Goal: Information Seeking & Learning: Learn about a topic

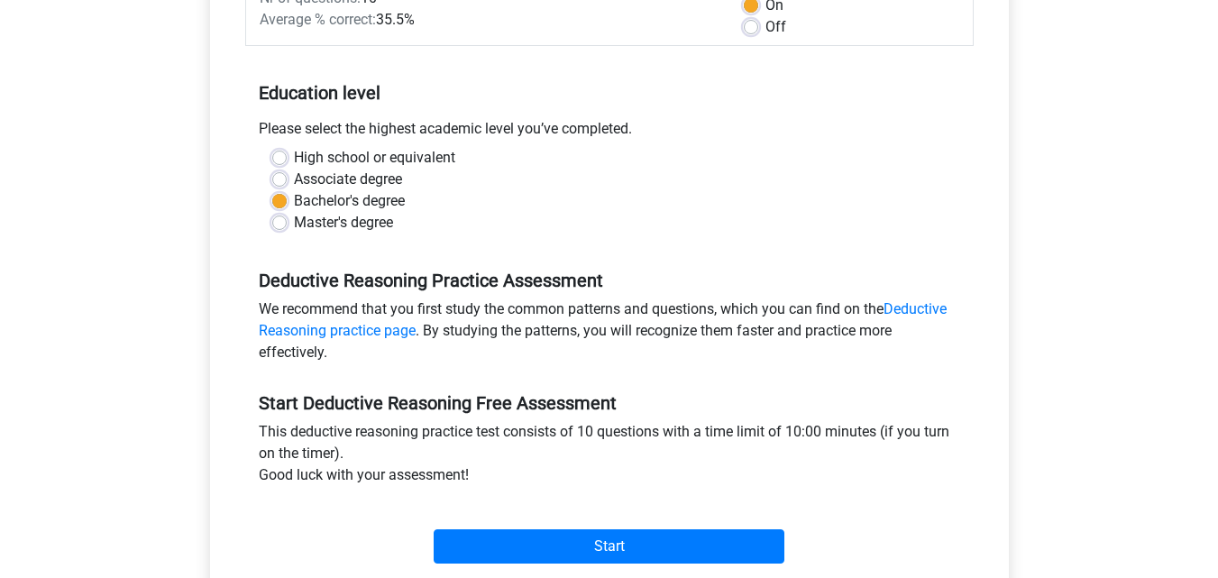
scroll to position [313, 0]
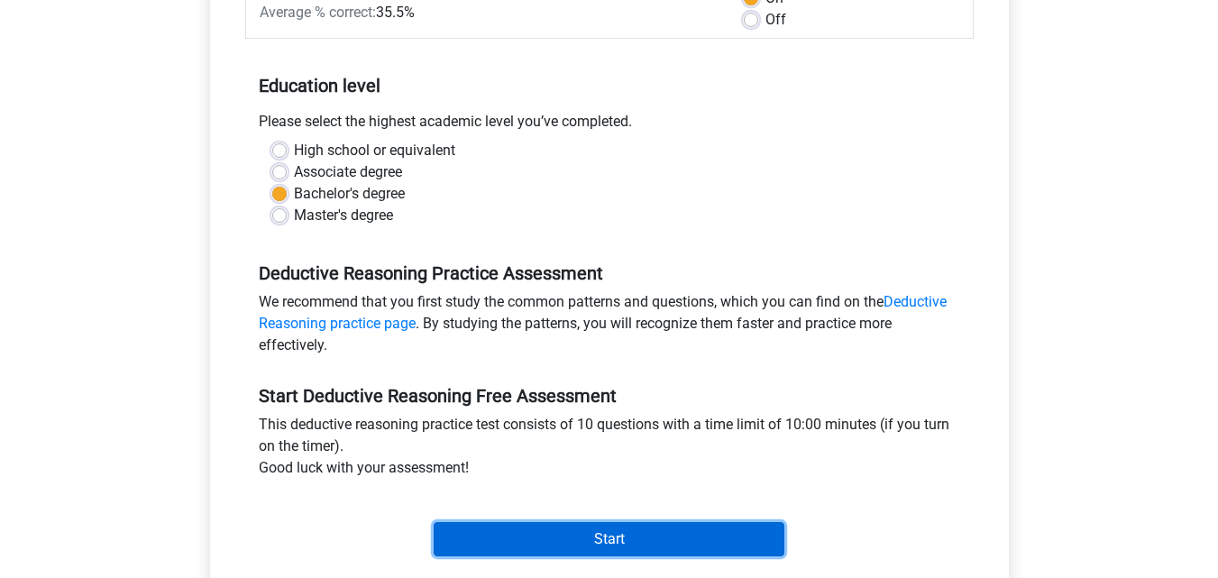
click at [609, 531] on input "Start" at bounding box center [609, 539] width 351 height 34
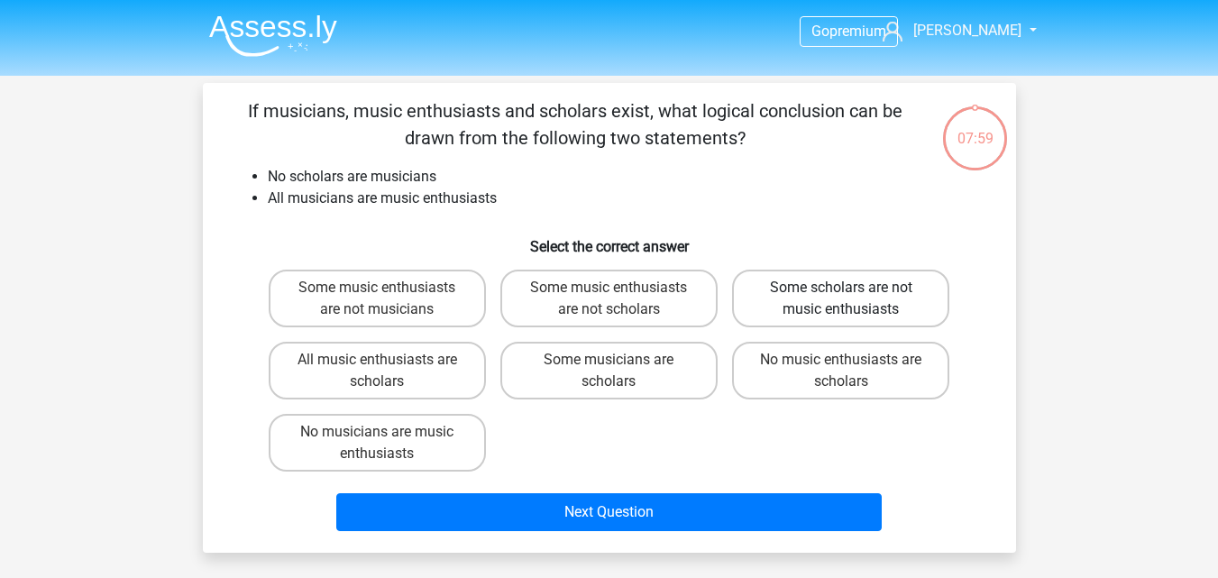
click at [804, 299] on label "Some scholars are not music enthusiasts" at bounding box center [840, 299] width 217 height 58
click at [841, 299] on input "Some scholars are not music enthusiasts" at bounding box center [847, 294] width 12 height 12
radio input "true"
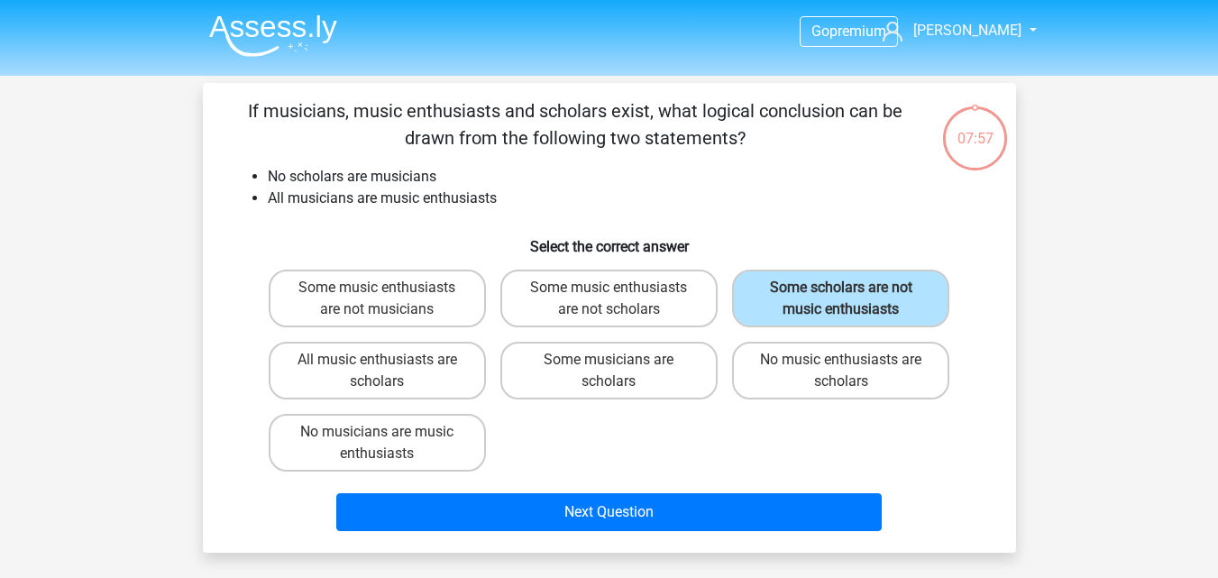
click at [602, 532] on div "Next Question" at bounding box center [609, 515] width 696 height 45
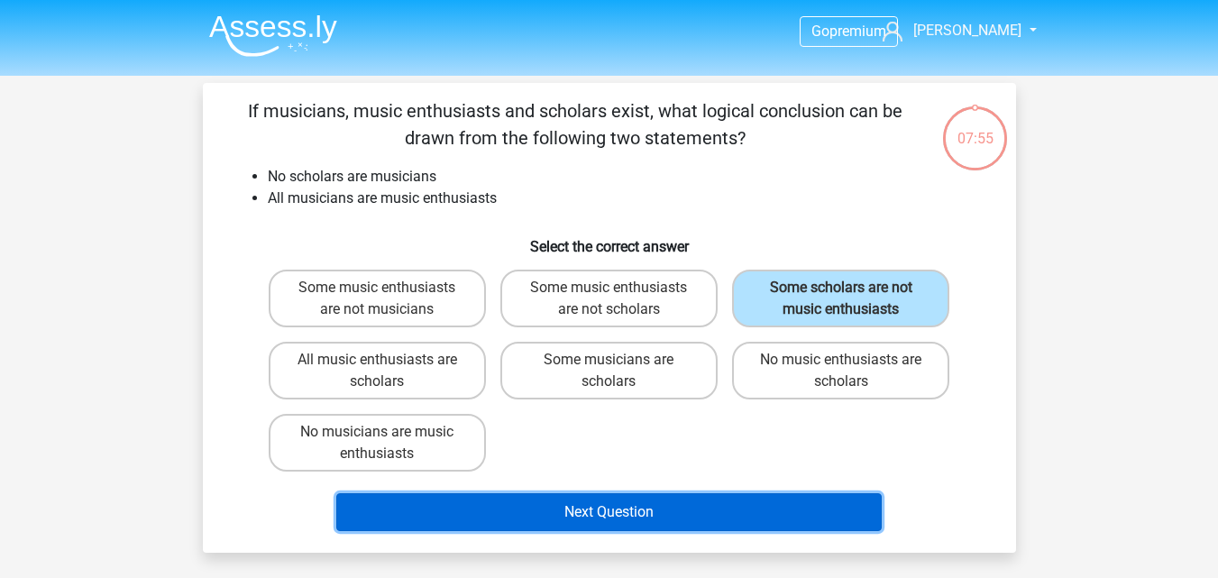
click at [617, 502] on button "Next Question" at bounding box center [608, 512] width 545 height 38
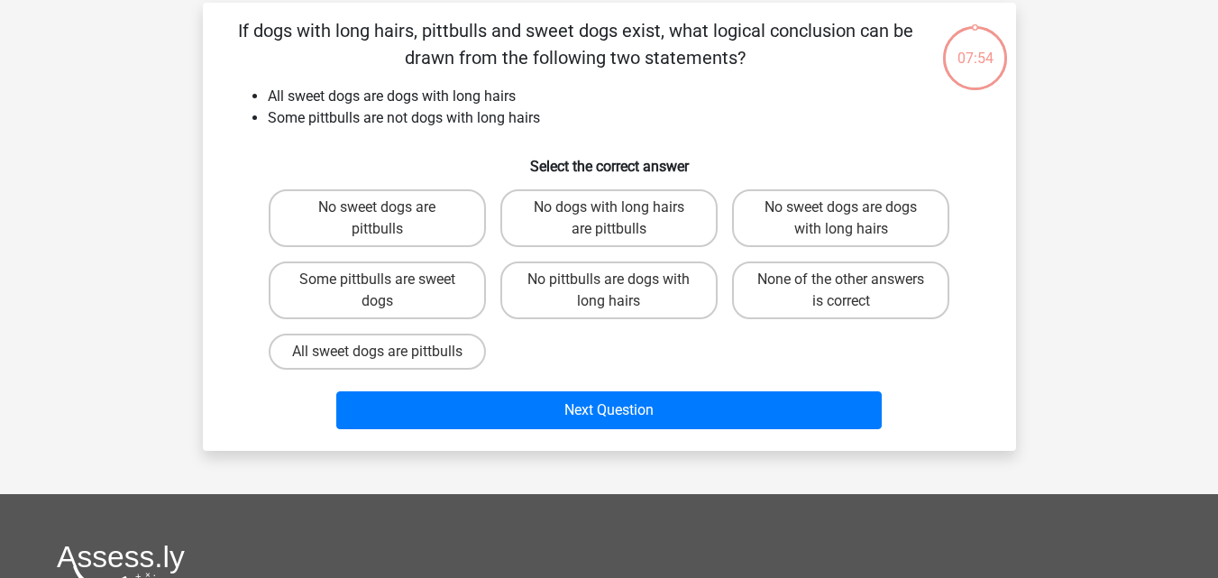
scroll to position [83, 0]
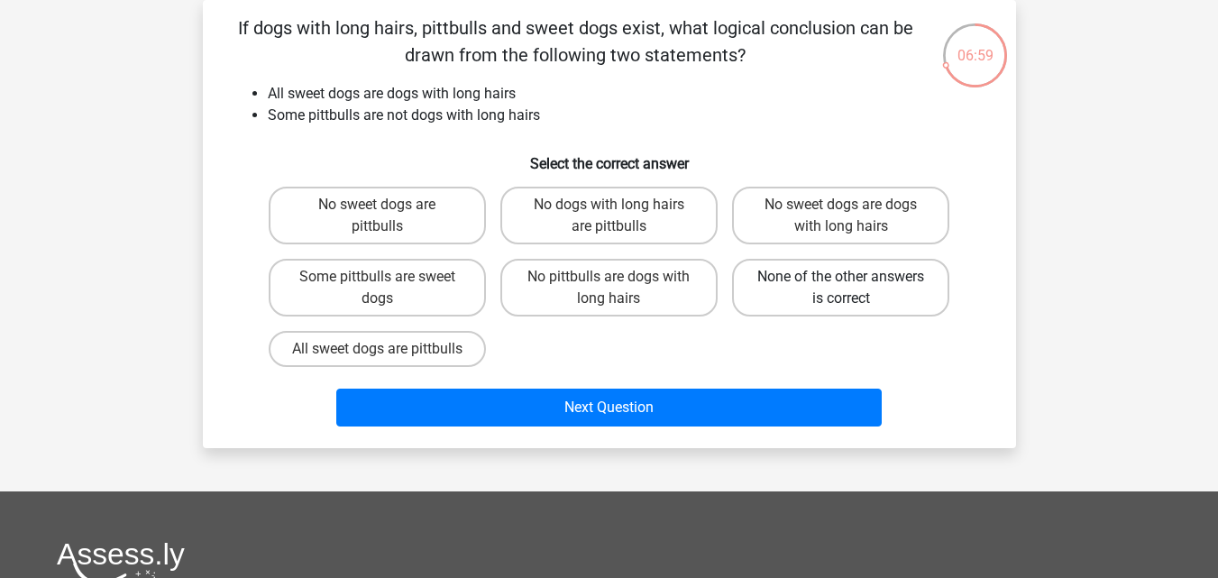
click at [789, 292] on label "None of the other answers is correct" at bounding box center [840, 288] width 217 height 58
click at [841, 288] on input "None of the other answers is correct" at bounding box center [847, 283] width 12 height 12
radio input "true"
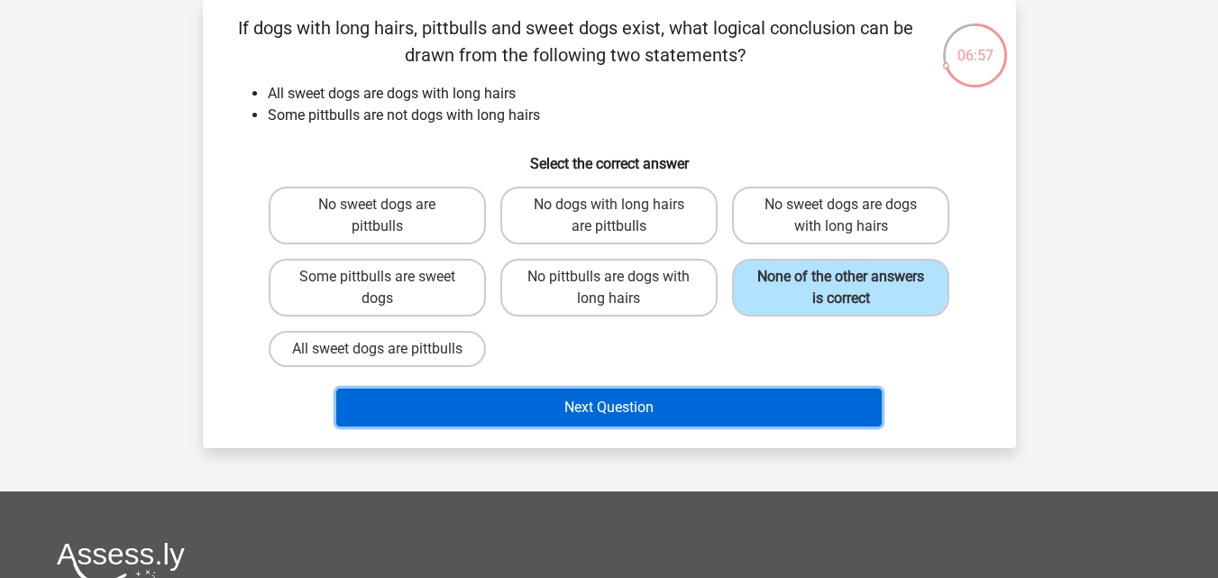
click at [635, 424] on button "Next Question" at bounding box center [608, 407] width 545 height 38
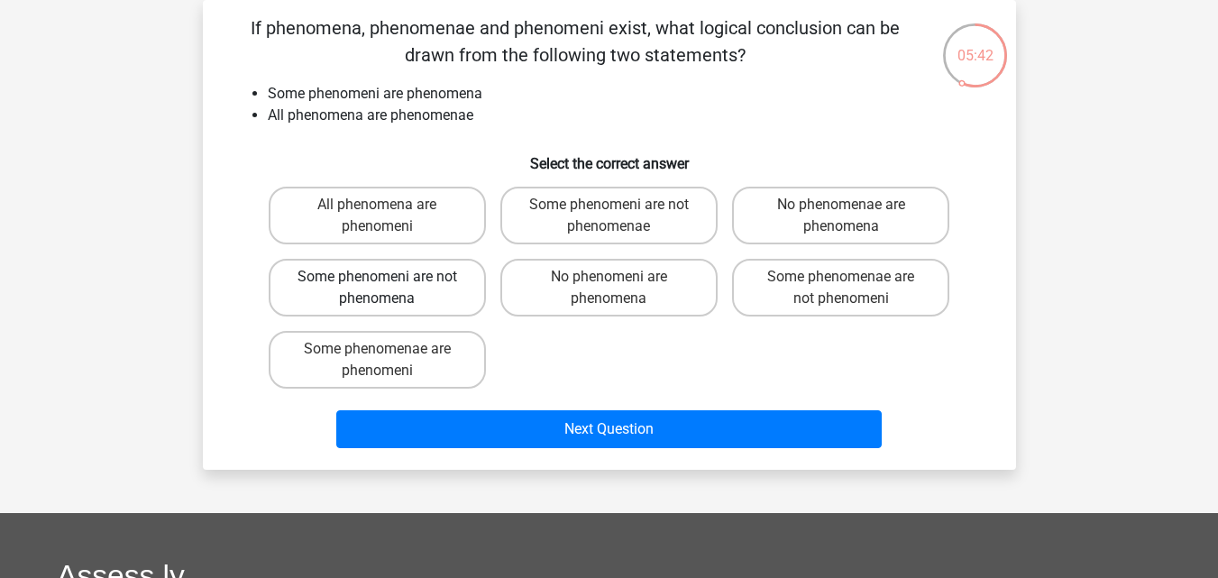
click at [467, 295] on label "Some phenomeni are not phenomena" at bounding box center [377, 288] width 217 height 58
click at [388, 288] on input "Some phenomeni are not phenomena" at bounding box center [383, 283] width 12 height 12
radio input "true"
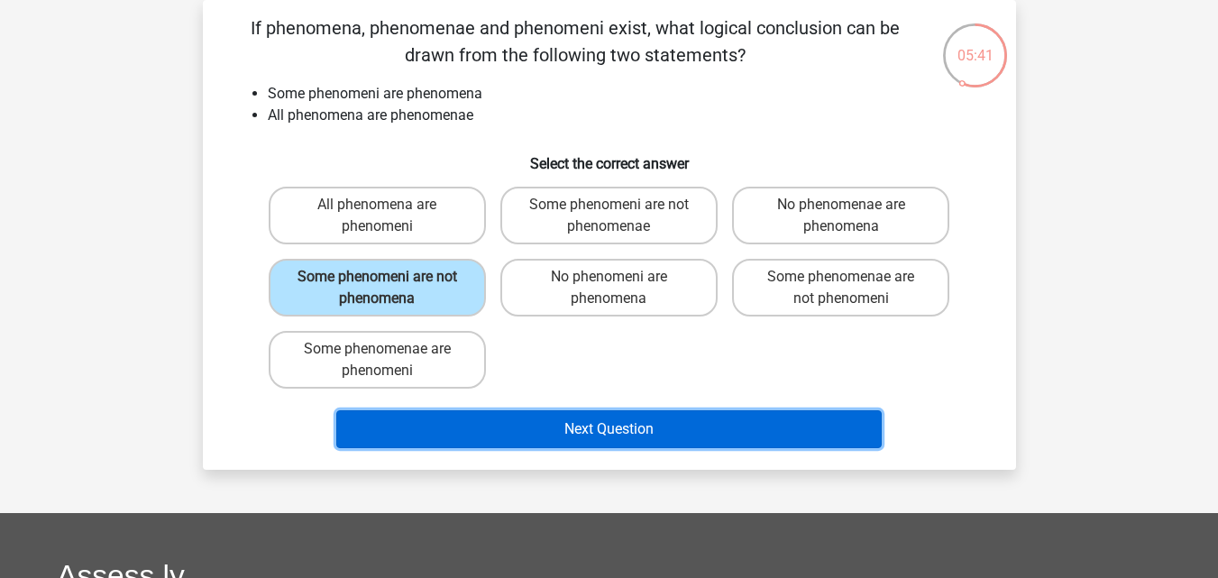
click at [590, 436] on button "Next Question" at bounding box center [608, 429] width 545 height 38
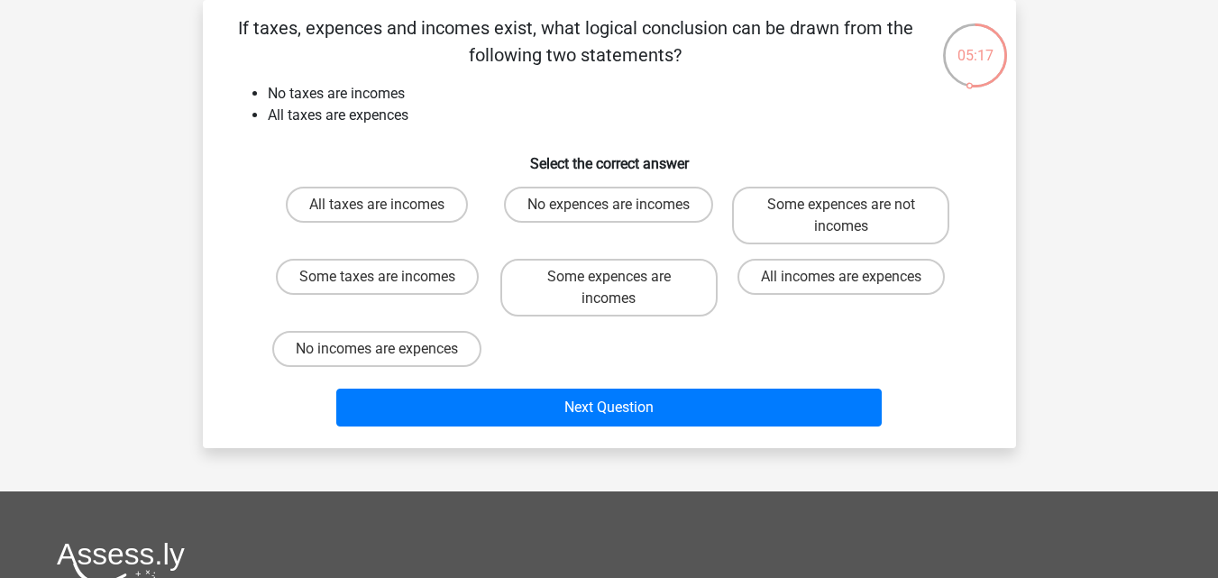
click at [480, 93] on li "No taxes are incomes" at bounding box center [627, 94] width 719 height 22
click at [599, 210] on label "No expences are incomes" at bounding box center [608, 205] width 209 height 36
click at [608, 210] on input "No expences are incomes" at bounding box center [614, 211] width 12 height 12
radio input "true"
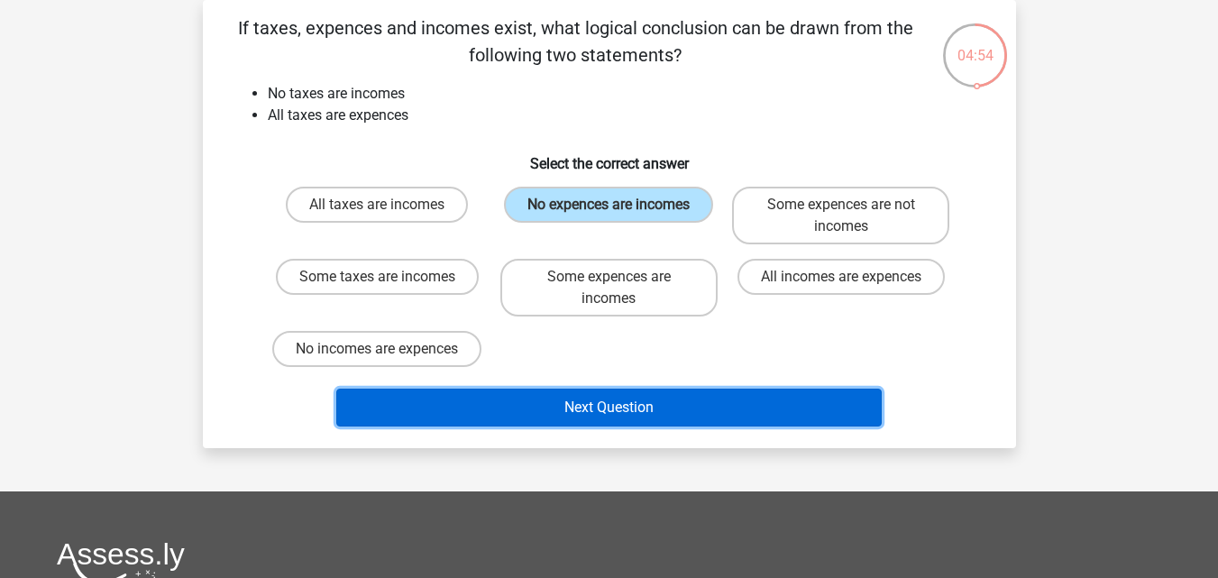
click at [627, 416] on button "Next Question" at bounding box center [608, 407] width 545 height 38
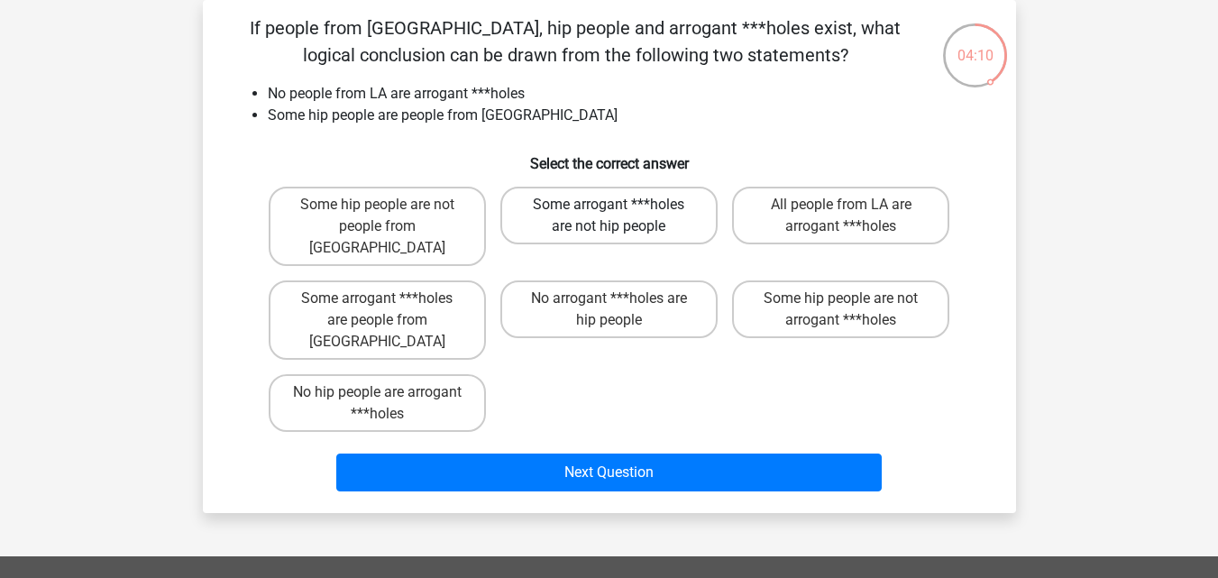
click at [672, 224] on label "Some arrogant ***holes are not hip people" at bounding box center [608, 216] width 217 height 58
click at [620, 216] on input "Some arrogant ***holes are not hip people" at bounding box center [614, 211] width 12 height 12
radio input "true"
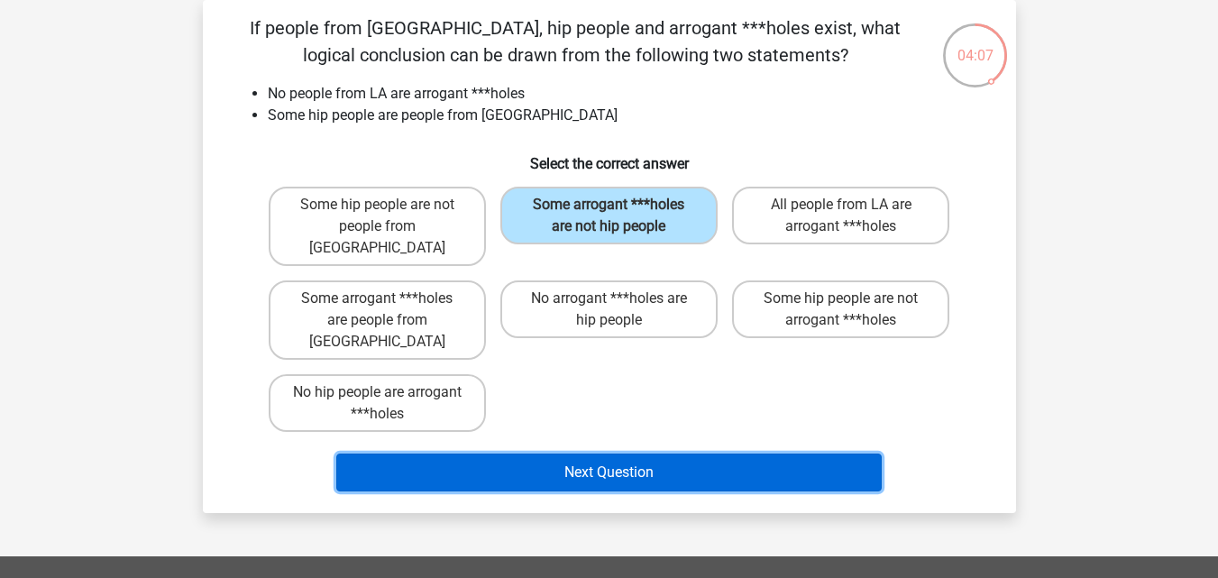
click at [651, 453] on button "Next Question" at bounding box center [608, 472] width 545 height 38
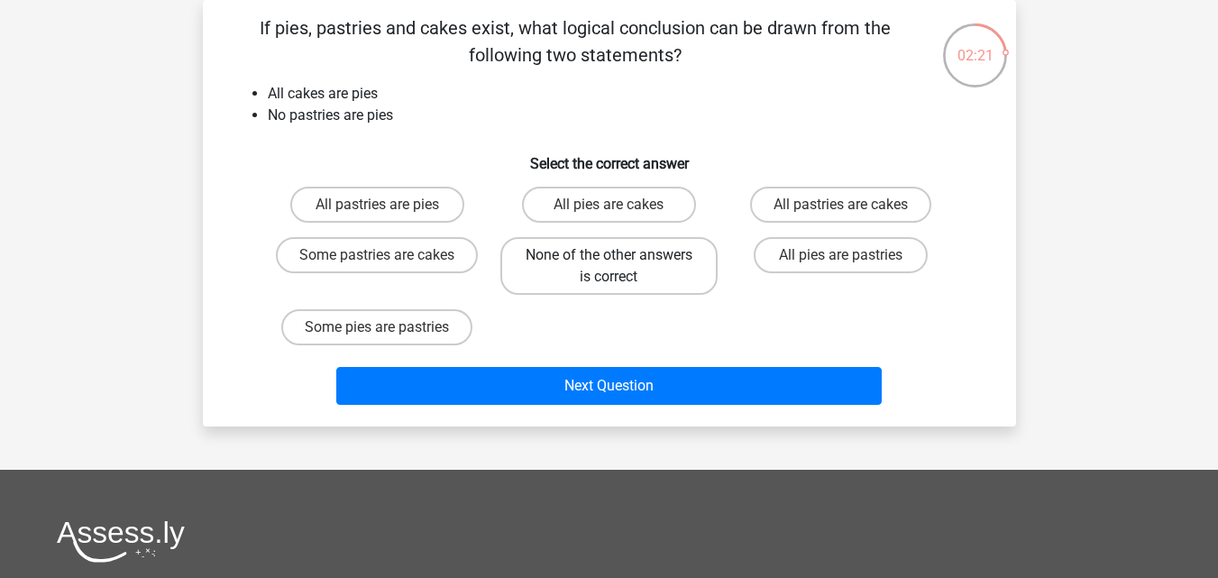
click at [625, 275] on label "None of the other answers is correct" at bounding box center [608, 266] width 217 height 58
click at [620, 267] on input "None of the other answers is correct" at bounding box center [614, 261] width 12 height 12
radio input "true"
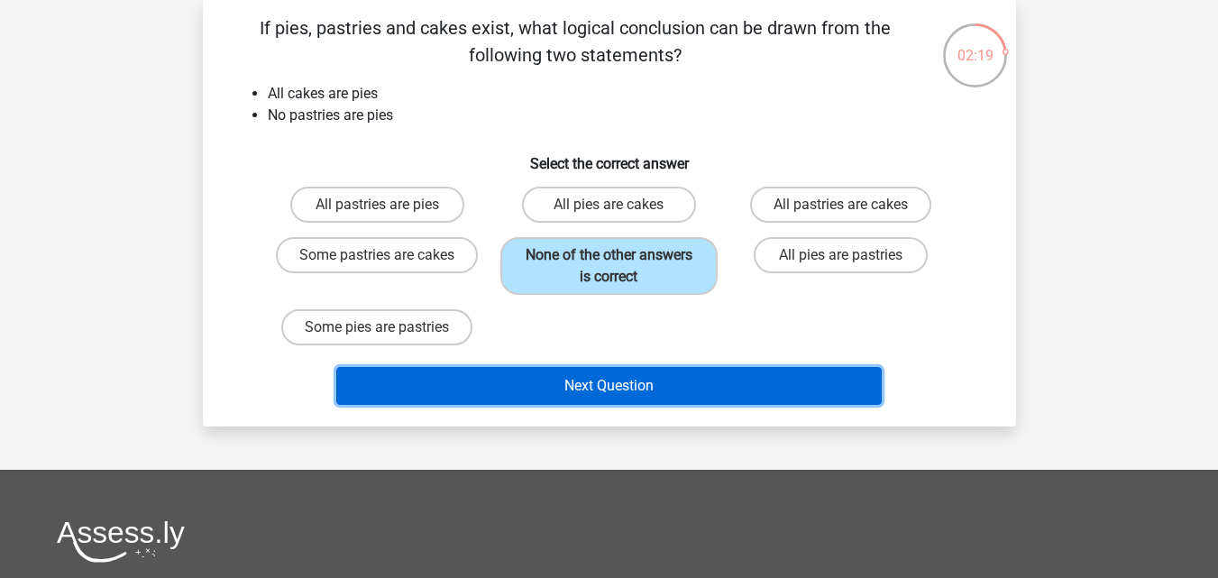
click at [610, 389] on button "Next Question" at bounding box center [608, 386] width 545 height 38
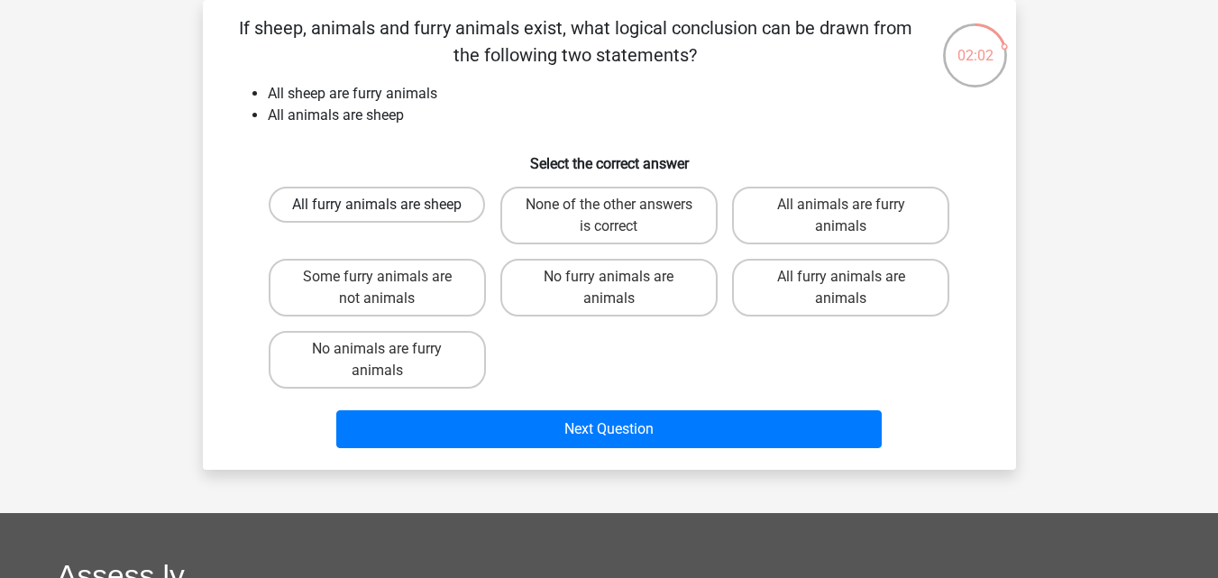
click at [425, 208] on label "All furry animals are sheep" at bounding box center [377, 205] width 216 height 36
click at [388, 208] on input "All furry animals are sheep" at bounding box center [383, 211] width 12 height 12
radio input "true"
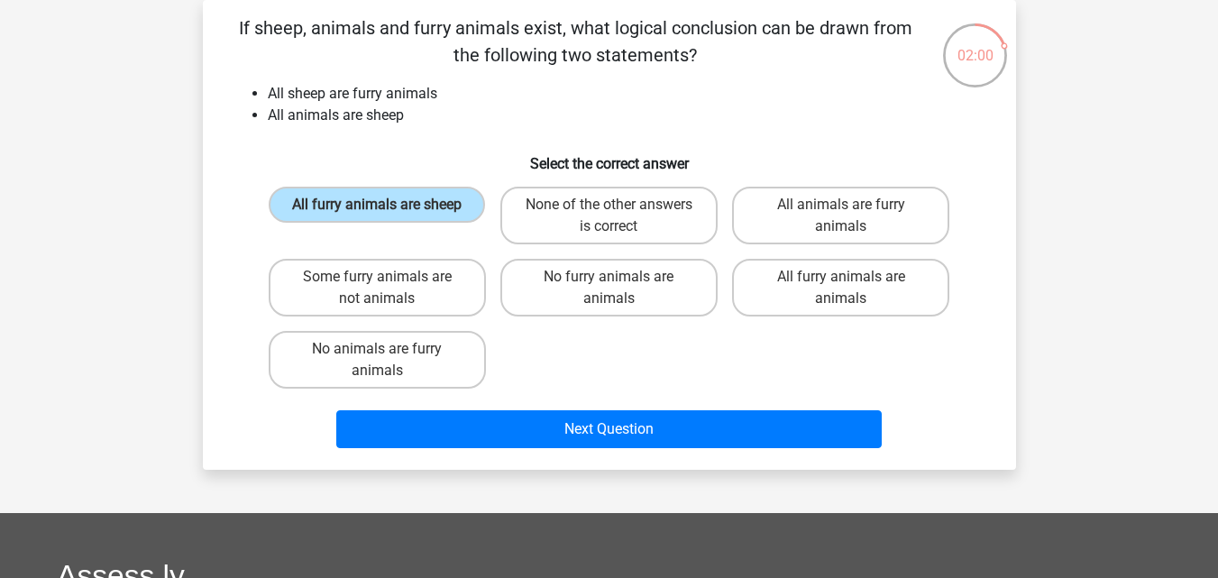
drag, startPoint x: 425, startPoint y: 208, endPoint x: 425, endPoint y: 233, distance: 24.4
click at [425, 233] on div "All furry animals are sheep" at bounding box center [377, 216] width 217 height 58
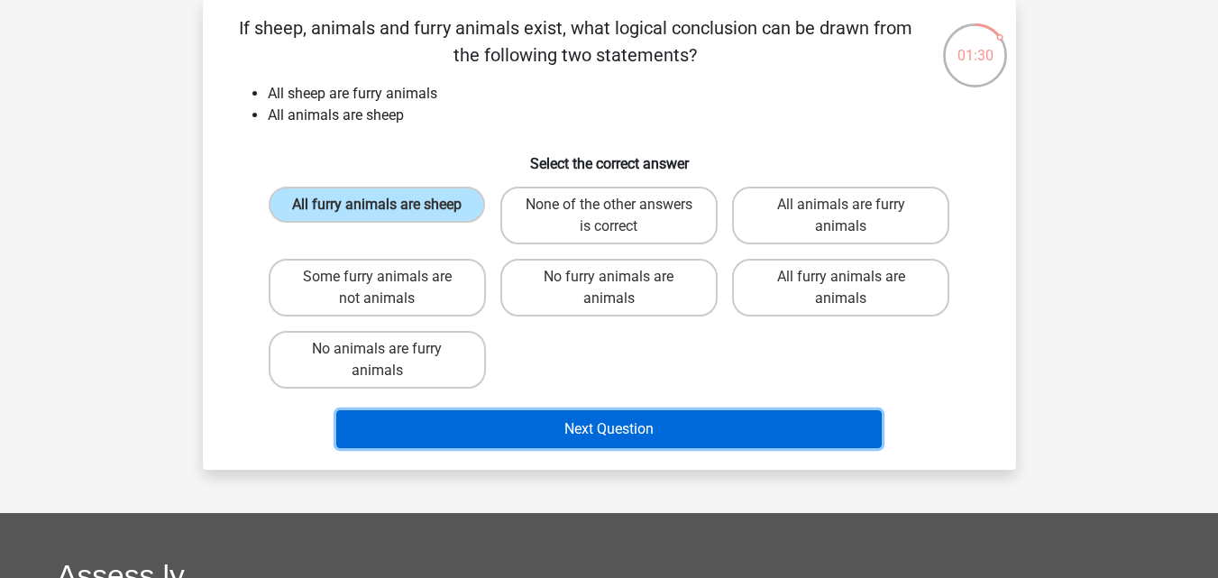
click at [562, 436] on button "Next Question" at bounding box center [608, 429] width 545 height 38
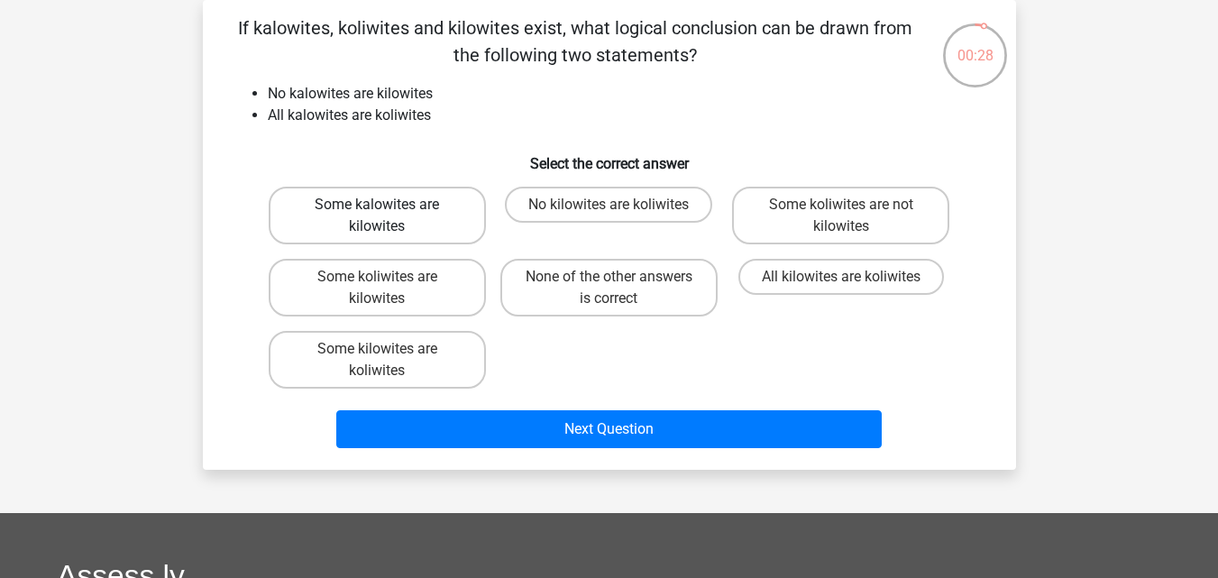
click at [434, 227] on label "Some kalowites are kilowites" at bounding box center [377, 216] width 217 height 58
click at [388, 216] on input "Some kalowites are kilowites" at bounding box center [383, 211] width 12 height 12
radio input "true"
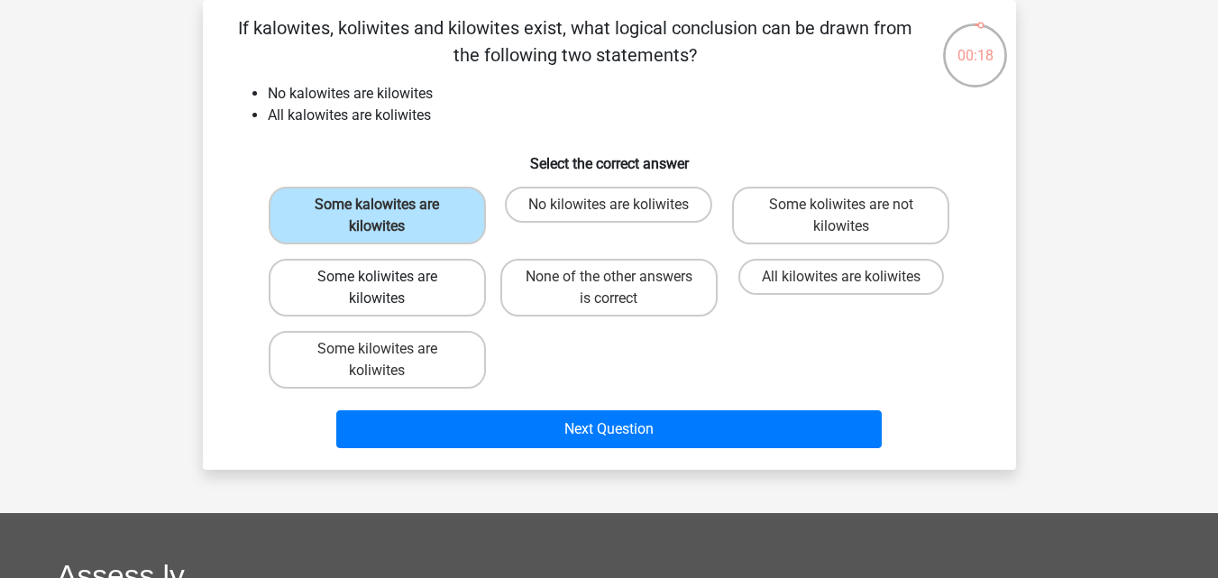
click at [438, 282] on label "Some koliwites are kilowites" at bounding box center [377, 288] width 217 height 58
click at [388, 282] on input "Some koliwites are kilowites" at bounding box center [383, 283] width 12 height 12
radio input "true"
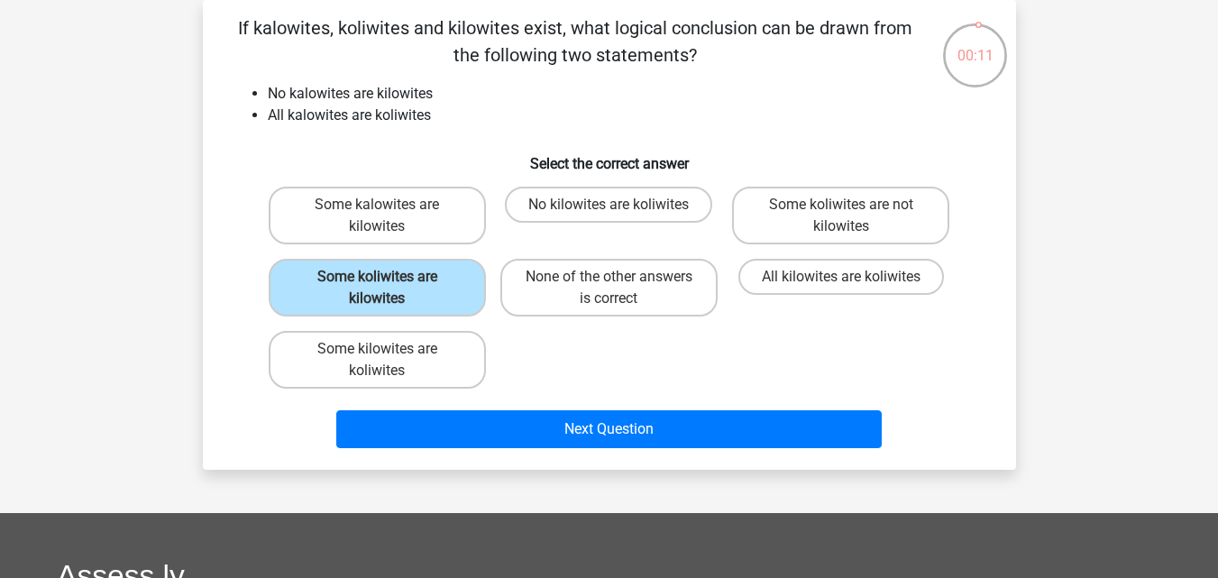
click at [610, 211] on input "No kilowites are koliwites" at bounding box center [614, 211] width 12 height 12
radio input "true"
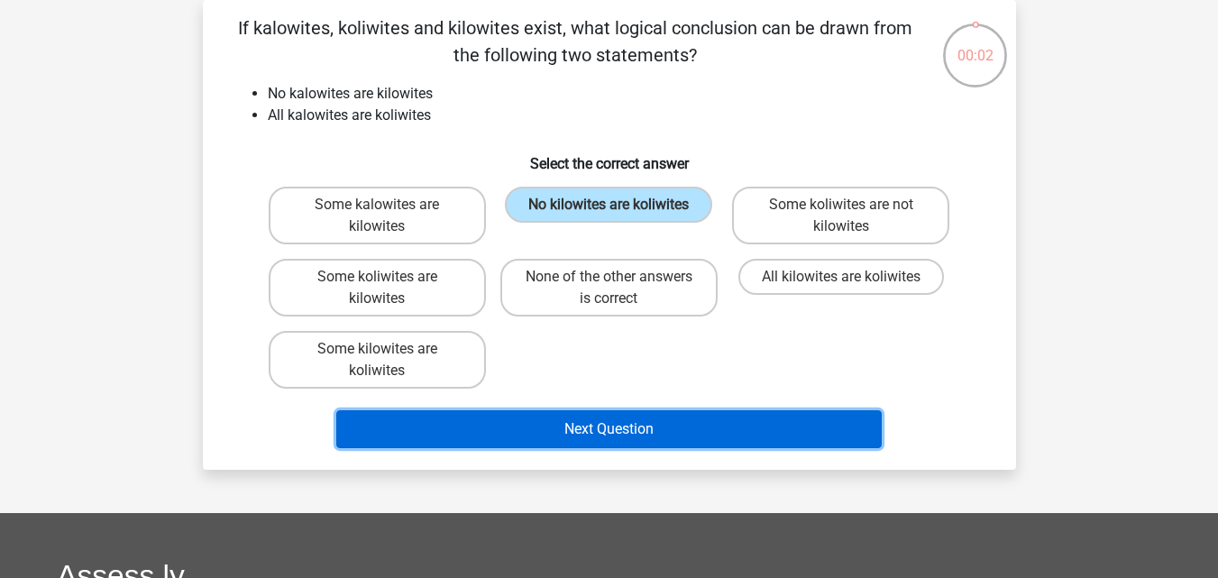
click at [606, 435] on button "Next Question" at bounding box center [608, 429] width 545 height 38
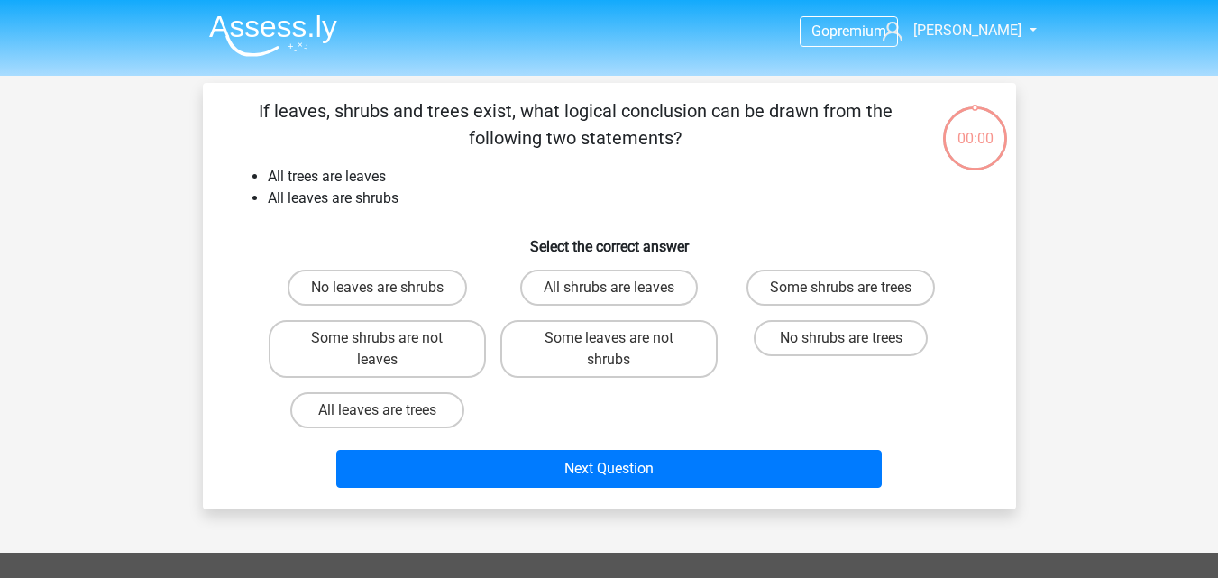
scroll to position [83, 0]
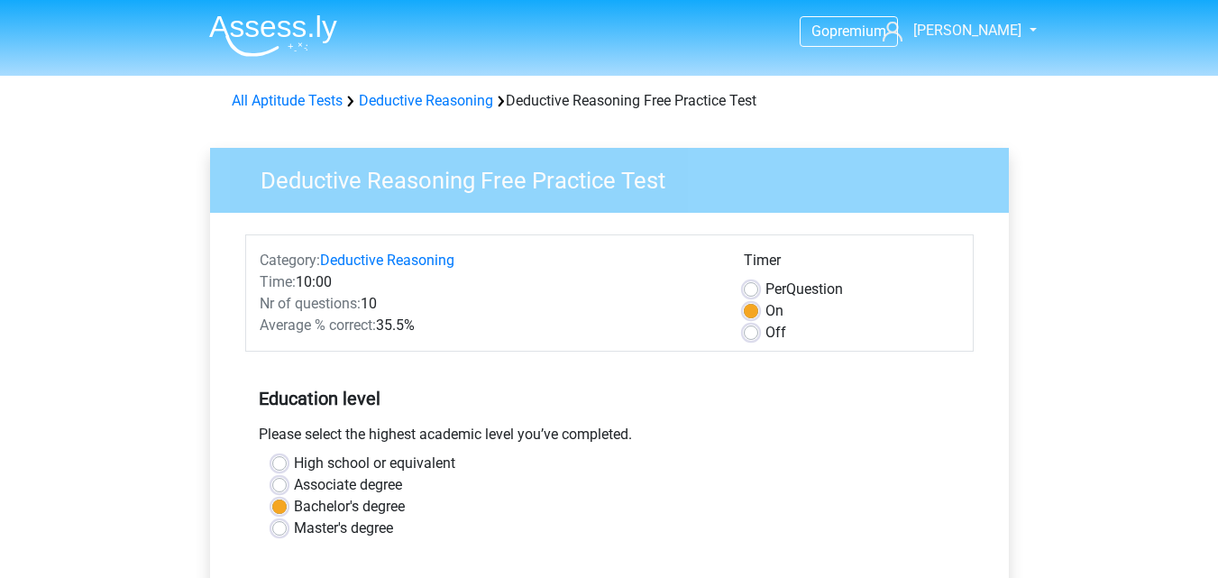
scroll to position [313, 0]
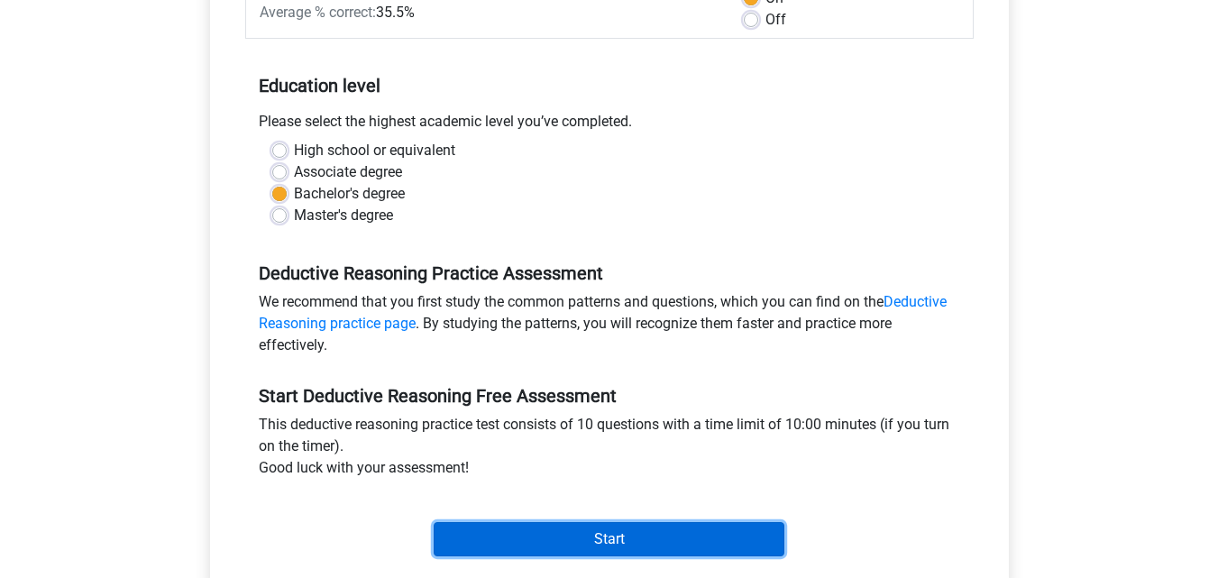
click at [553, 530] on input "Start" at bounding box center [609, 539] width 351 height 34
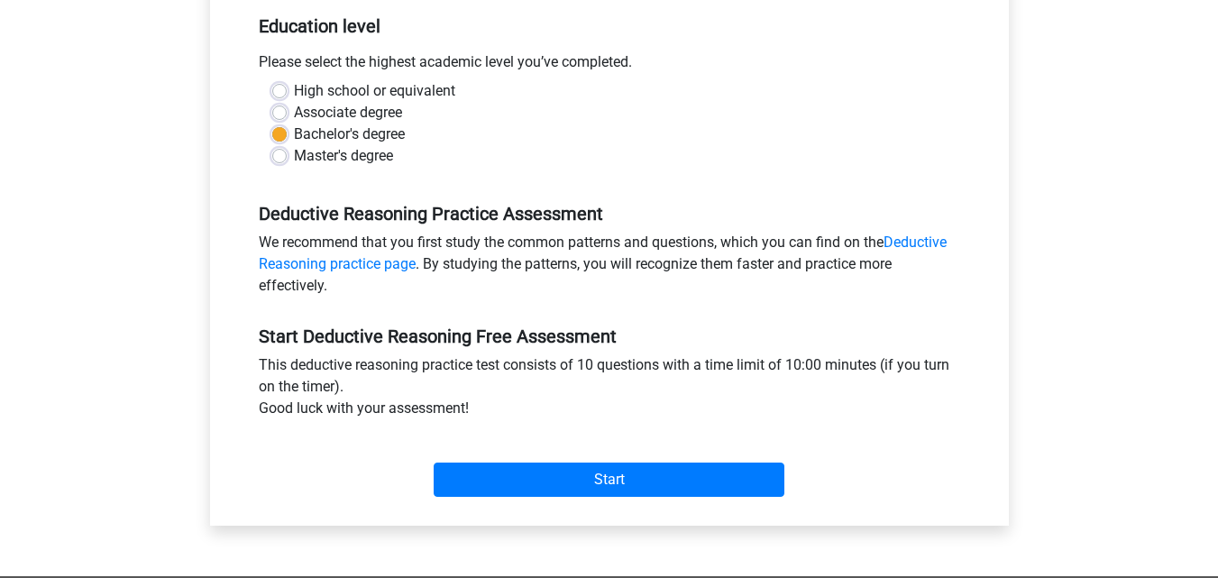
scroll to position [385, 0]
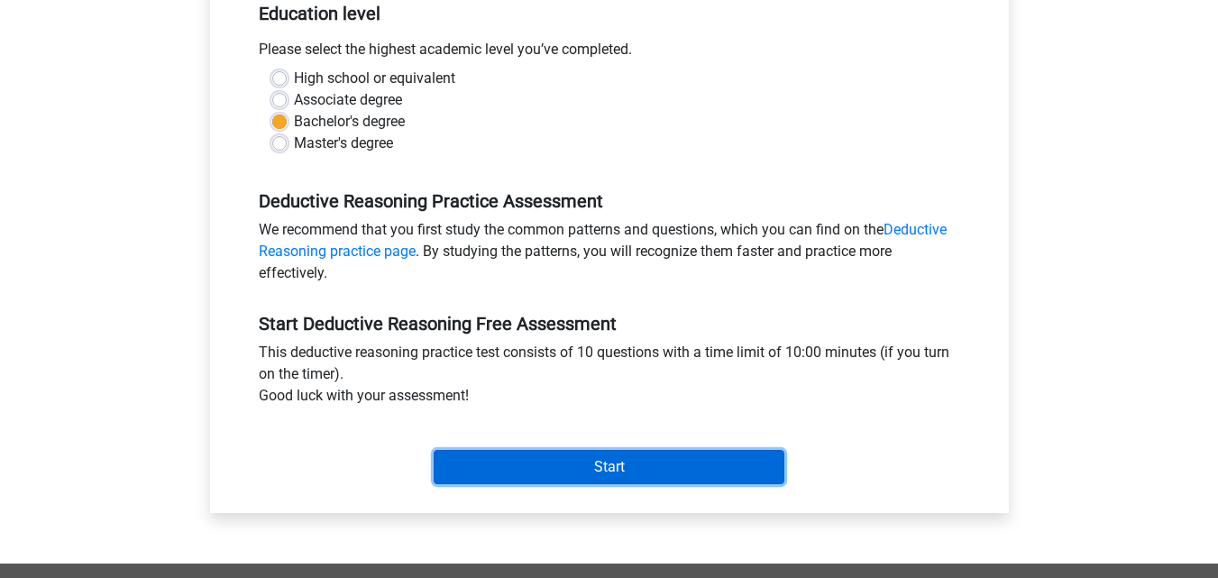
click at [649, 465] on input "Start" at bounding box center [609, 467] width 351 height 34
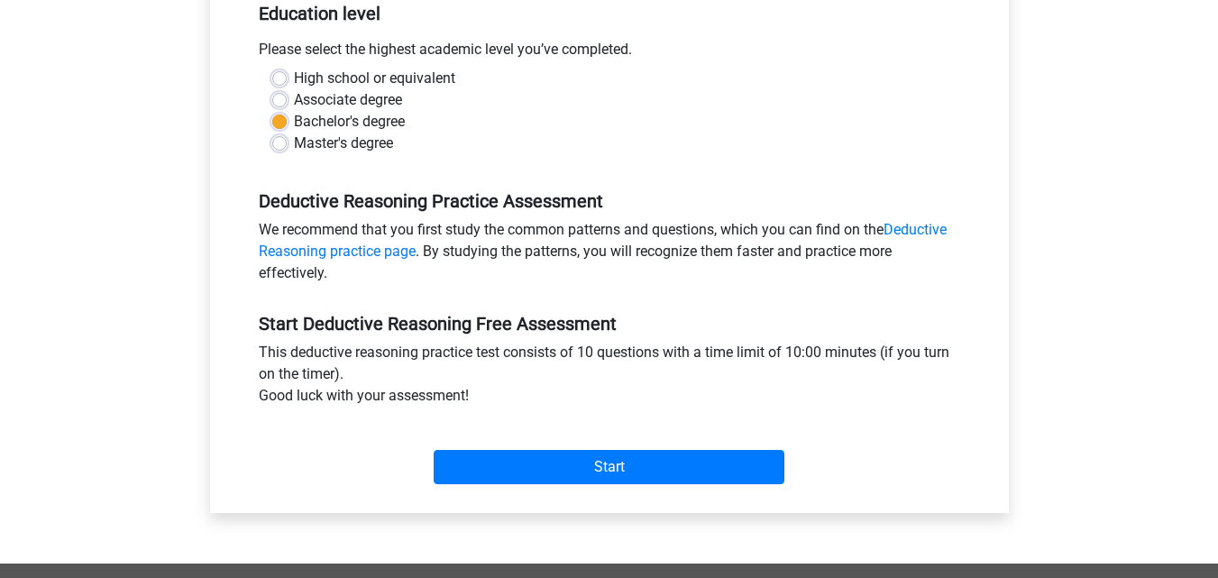
click at [294, 107] on label "Associate degree" at bounding box center [348, 100] width 108 height 22
click at [277, 107] on input "Associate degree" at bounding box center [279, 98] width 14 height 18
radio input "true"
click at [277, 132] on div "Bachelor's degree" at bounding box center [609, 122] width 674 height 22
click at [280, 131] on div "Bachelor's degree" at bounding box center [609, 122] width 674 height 22
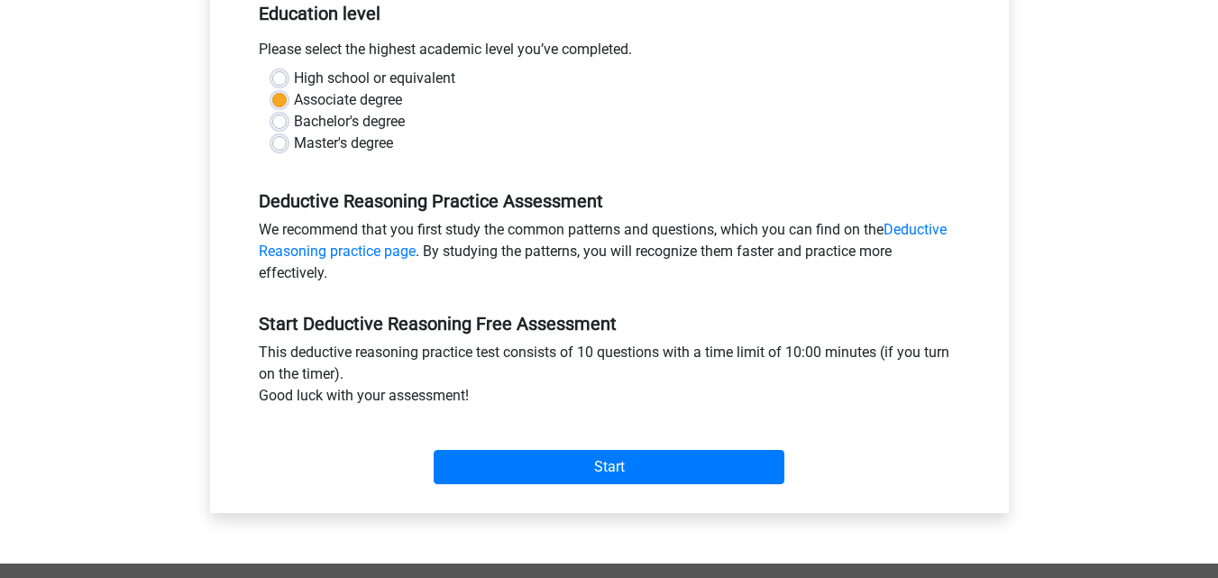
click at [294, 94] on label "Associate degree" at bounding box center [348, 100] width 108 height 22
click at [279, 94] on input "Associate degree" at bounding box center [279, 98] width 14 height 18
click at [289, 129] on div "Bachelor's degree" at bounding box center [609, 122] width 674 height 22
click at [294, 124] on label "Bachelor's degree" at bounding box center [349, 122] width 111 height 22
click at [278, 124] on input "Bachelor's degree" at bounding box center [279, 120] width 14 height 18
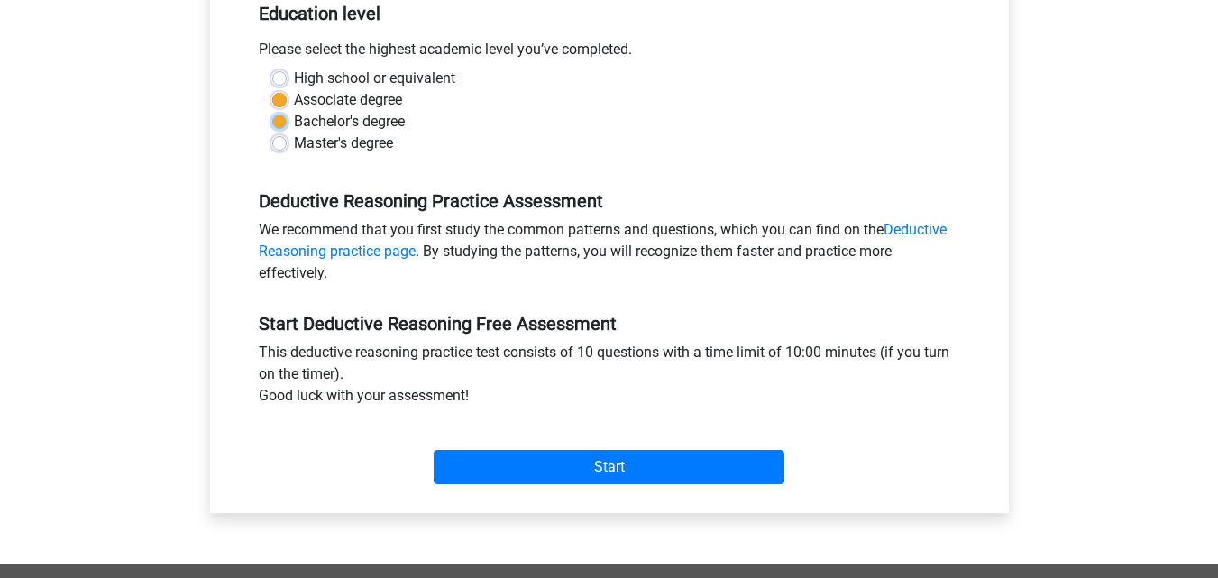
radio input "true"
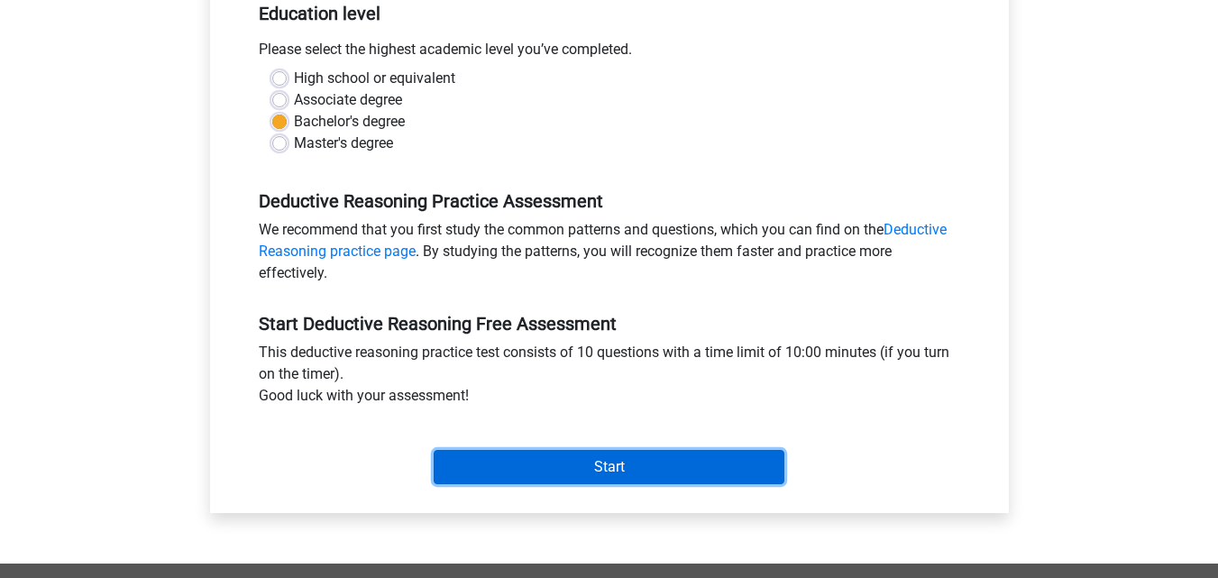
click at [619, 465] on input "Start" at bounding box center [609, 467] width 351 height 34
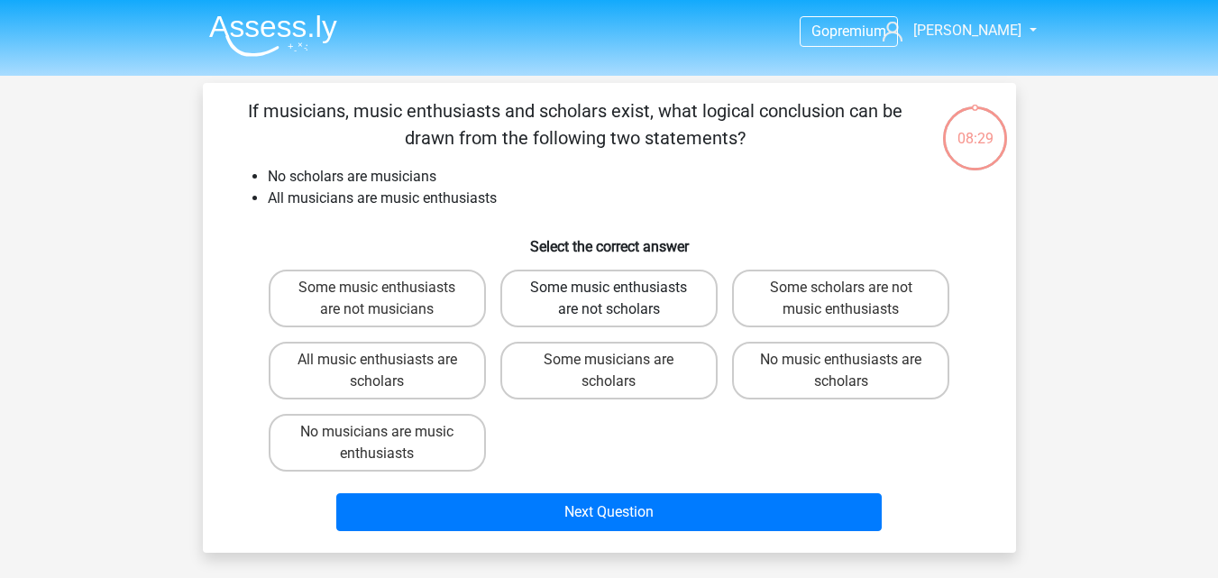
click at [655, 299] on label "Some music enthusiasts are not scholars" at bounding box center [608, 299] width 217 height 58
click at [620, 299] on input "Some music enthusiasts are not scholars" at bounding box center [614, 294] width 12 height 12
radio input "true"
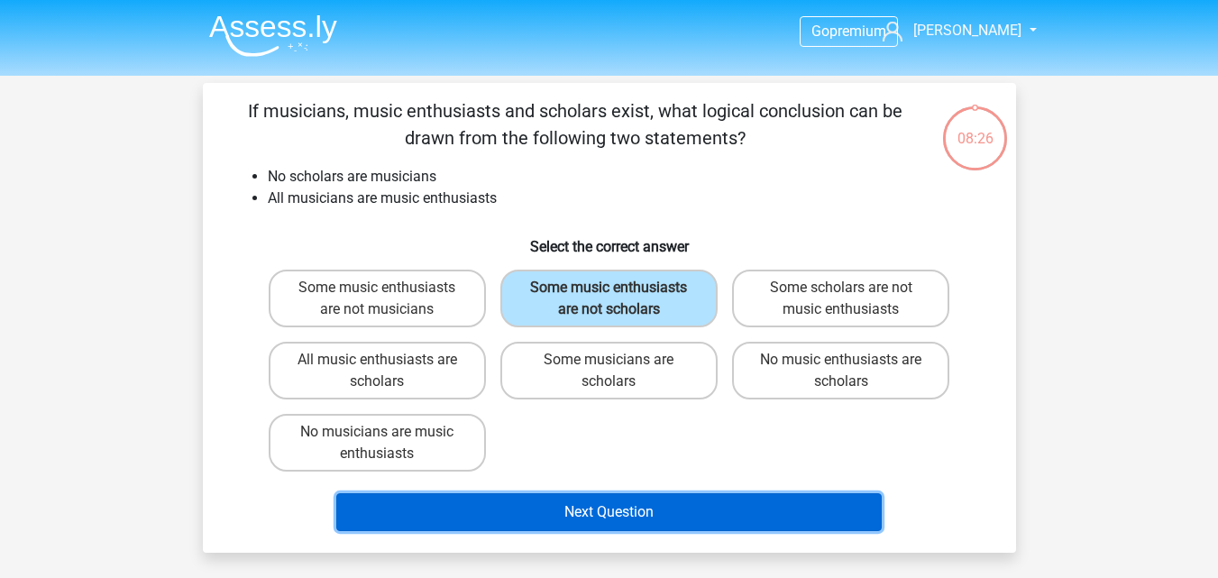
click at [602, 503] on button "Next Question" at bounding box center [608, 512] width 545 height 38
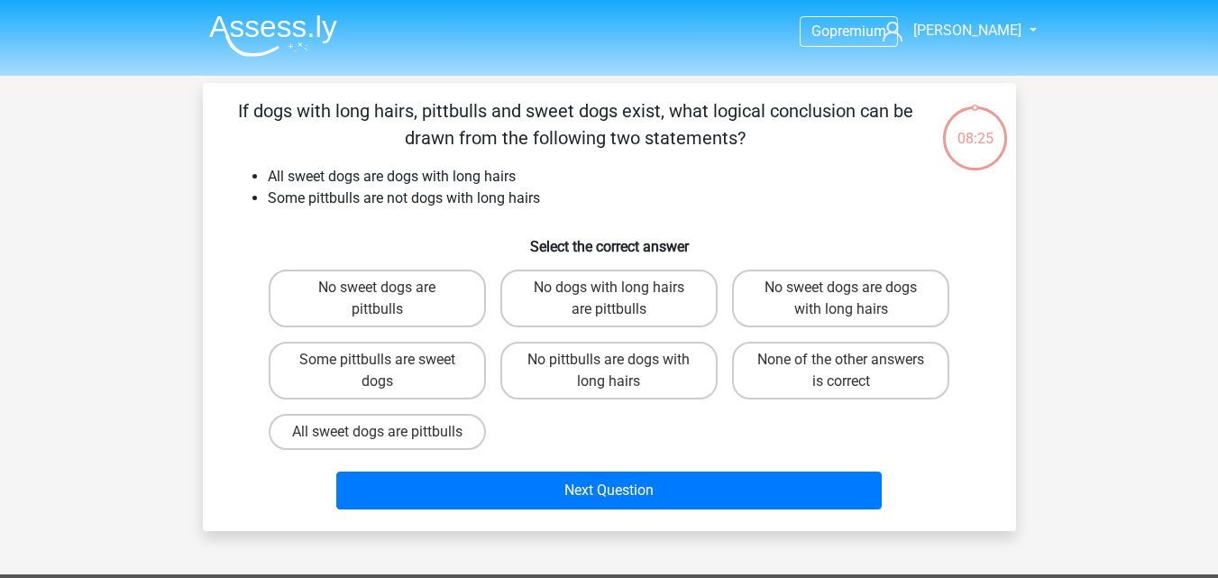
scroll to position [83, 0]
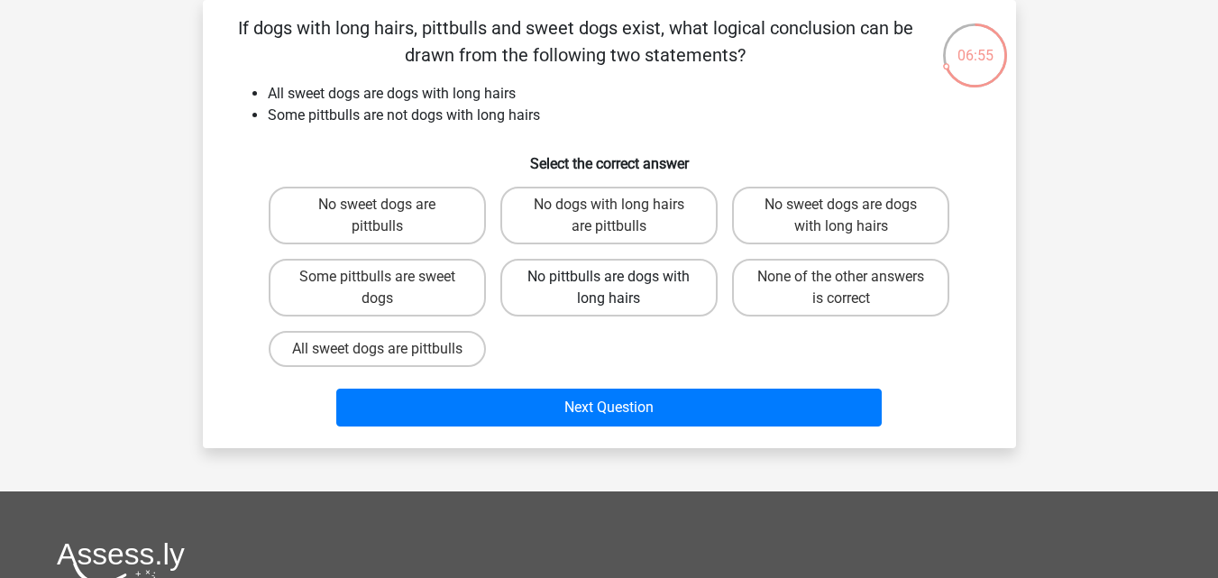
click at [520, 305] on label "No pittbulls are dogs with long hairs" at bounding box center [608, 288] width 217 height 58
click at [608, 288] on input "No pittbulls are dogs with long hairs" at bounding box center [614, 283] width 12 height 12
radio input "true"
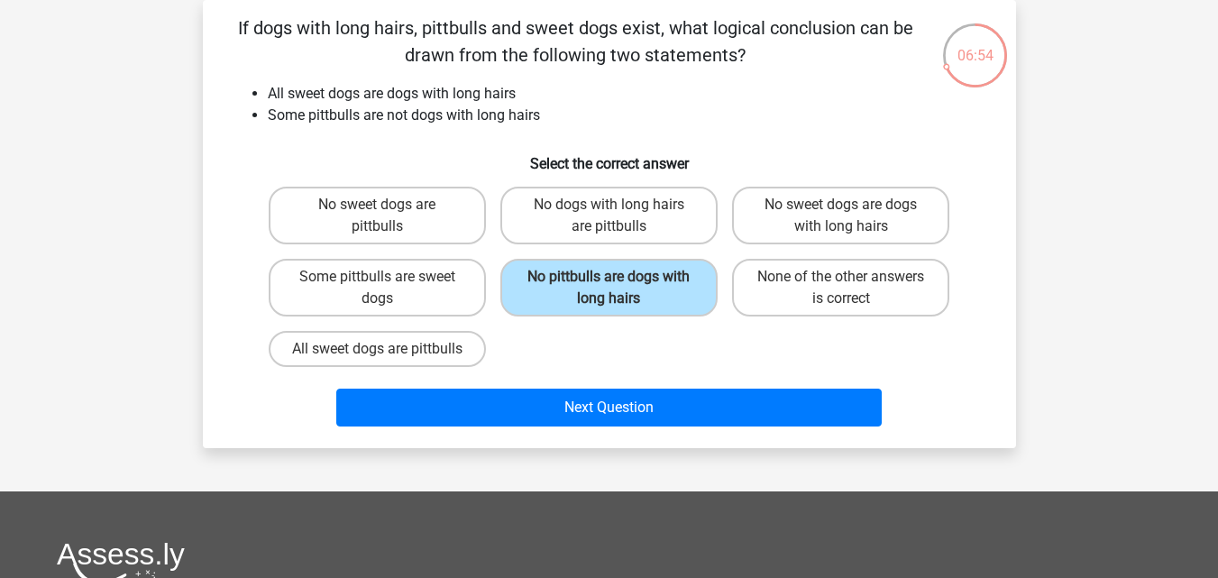
click at [633, 374] on div "No sweet dogs are pittbulls No dogs with long hairs are pittbulls No sweet dogs…" at bounding box center [609, 276] width 696 height 195
click at [663, 362] on div "No sweet dogs are pittbulls No dogs with long hairs are pittbulls No sweet dogs…" at bounding box center [609, 276] width 696 height 195
click at [765, 304] on label "None of the other answers is correct" at bounding box center [840, 288] width 217 height 58
click at [841, 288] on input "None of the other answers is correct" at bounding box center [847, 283] width 12 height 12
radio input "true"
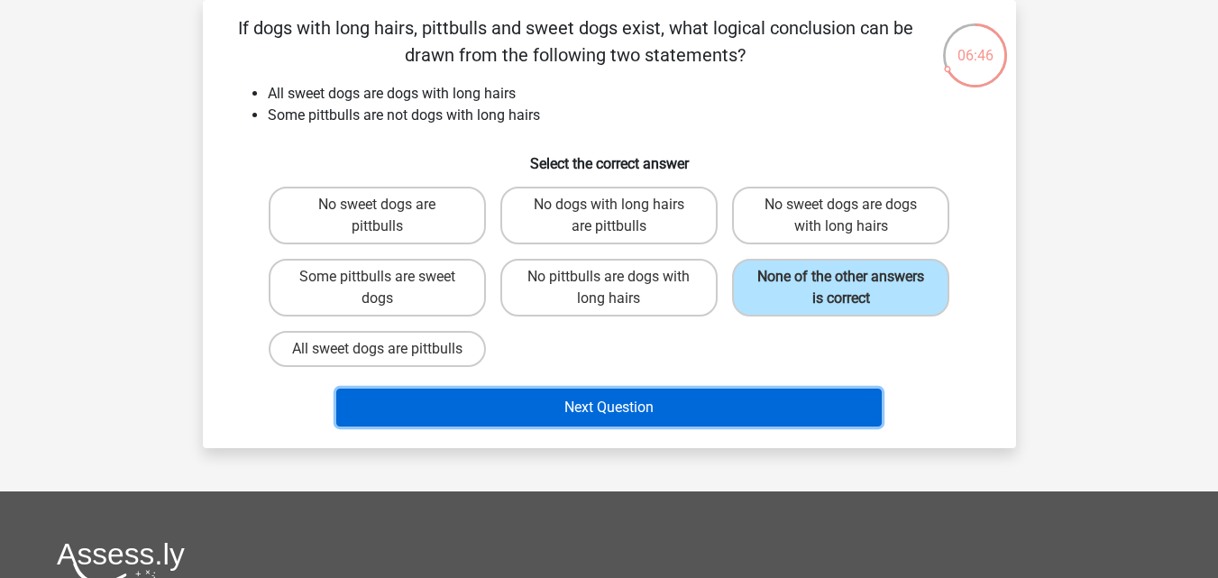
click at [668, 425] on button "Next Question" at bounding box center [608, 407] width 545 height 38
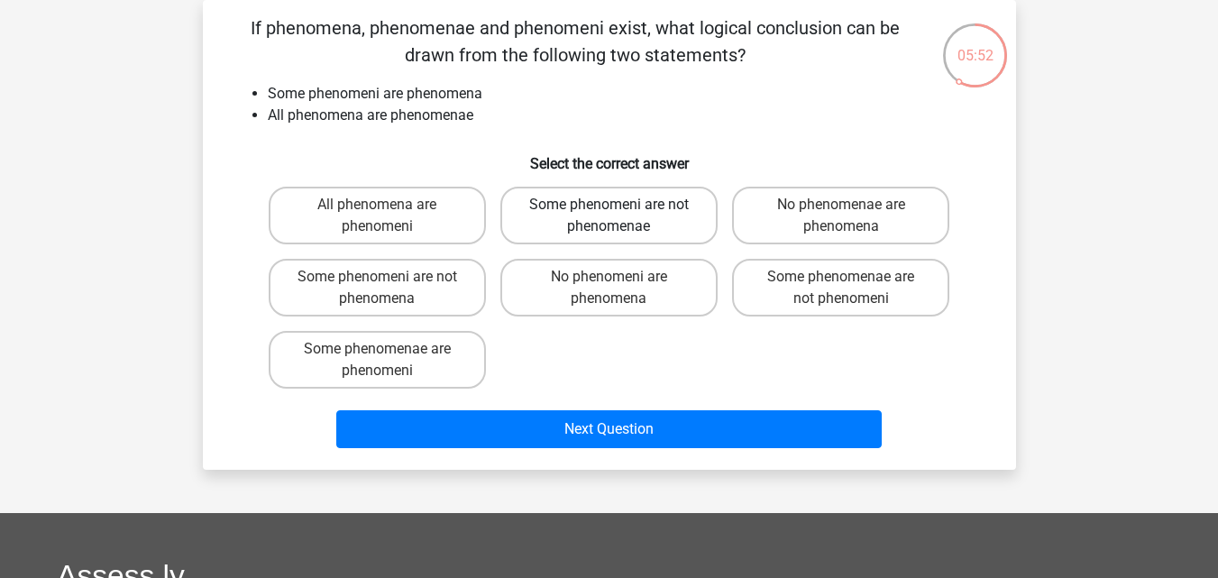
click at [586, 216] on label "Some phenomeni are not phenomenae" at bounding box center [608, 216] width 217 height 58
click at [608, 216] on input "Some phenomeni are not phenomenae" at bounding box center [614, 211] width 12 height 12
radio input "true"
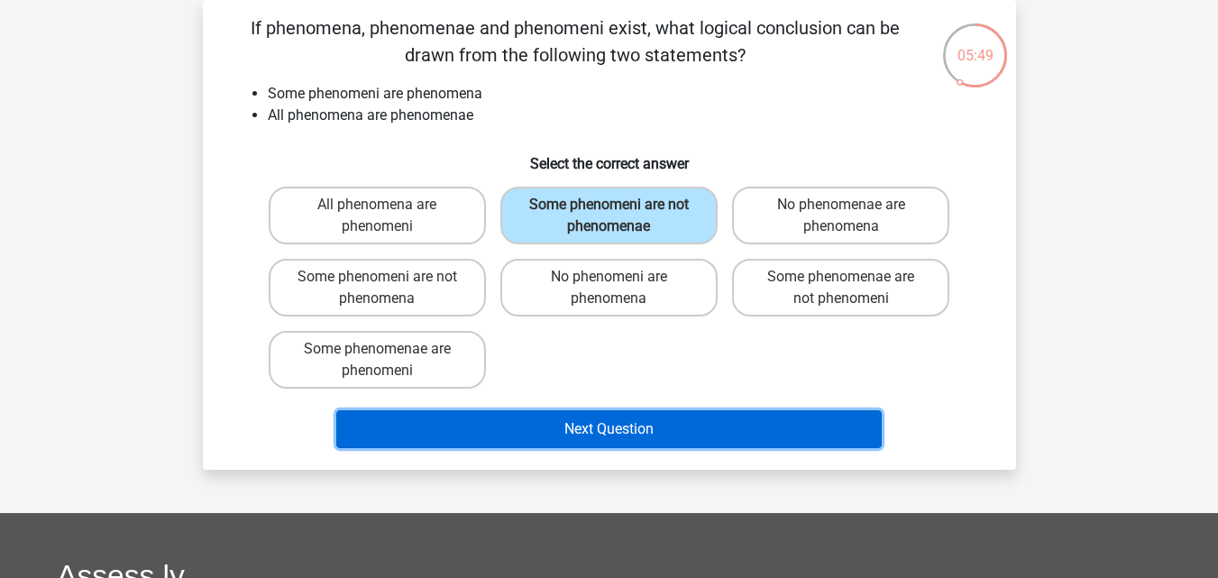
click at [587, 427] on button "Next Question" at bounding box center [608, 429] width 545 height 38
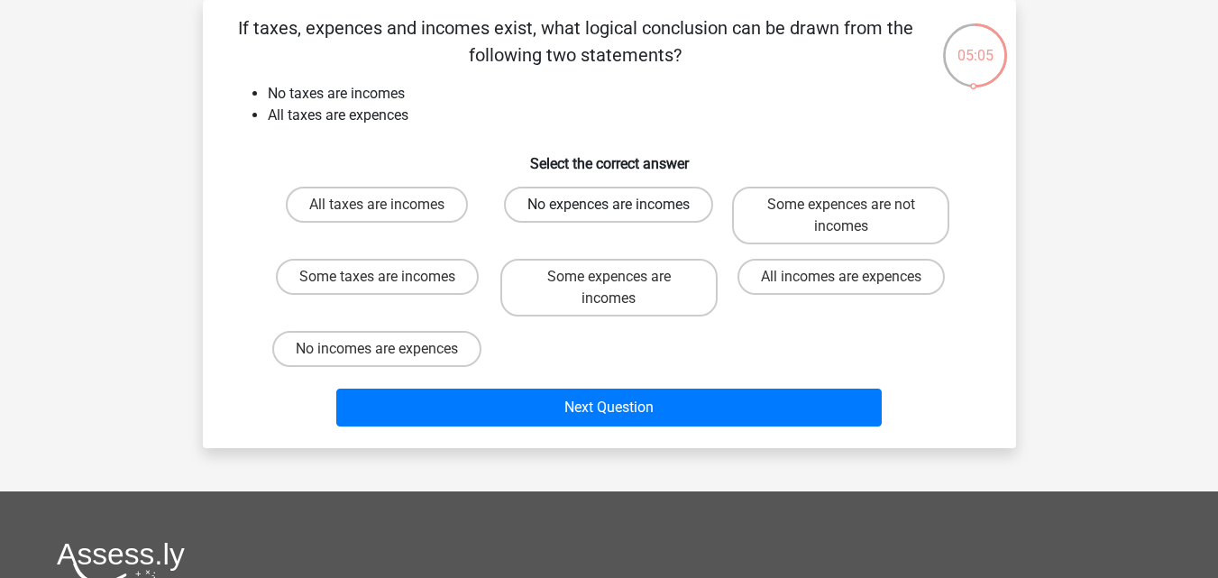
click at [653, 204] on label "No expences are incomes" at bounding box center [608, 205] width 209 height 36
click at [620, 205] on input "No expences are incomes" at bounding box center [614, 211] width 12 height 12
radio input "true"
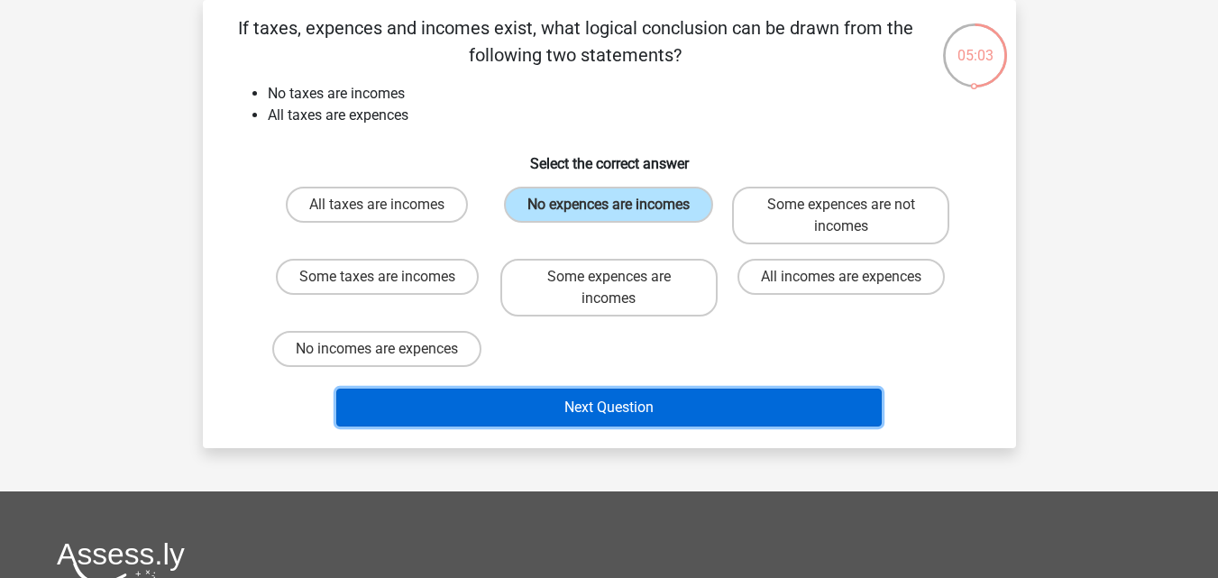
click at [626, 407] on button "Next Question" at bounding box center [608, 407] width 545 height 38
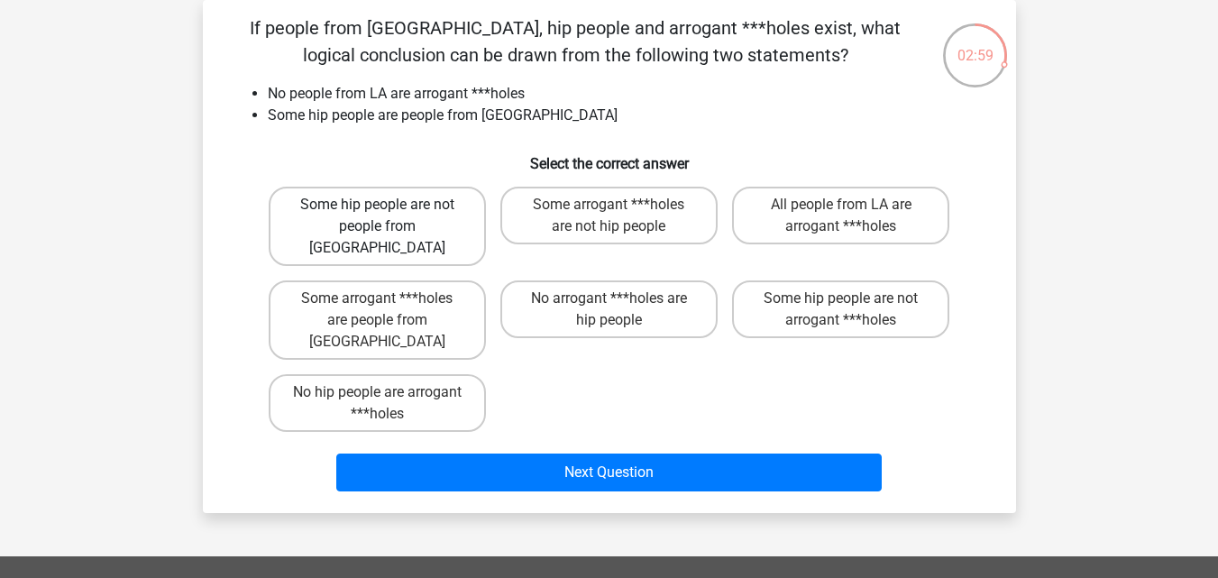
click at [440, 216] on label "Some hip people are not people from [GEOGRAPHIC_DATA]" at bounding box center [377, 226] width 217 height 79
click at [388, 216] on input "Some hip people are not people from [GEOGRAPHIC_DATA]" at bounding box center [383, 211] width 12 height 12
radio input "true"
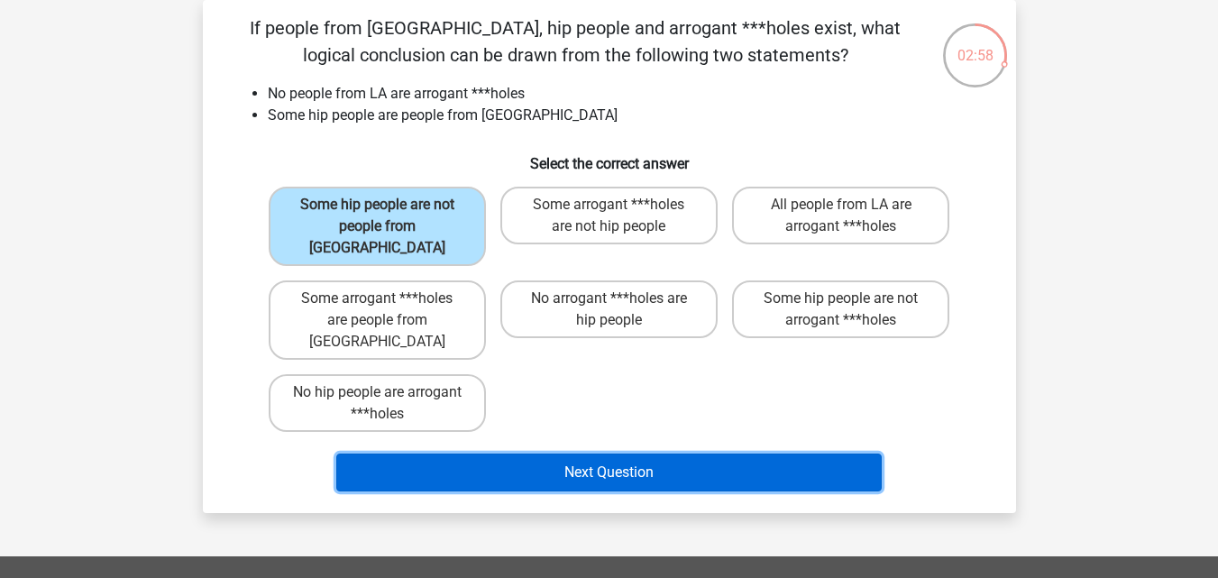
click at [514, 453] on button "Next Question" at bounding box center [608, 472] width 545 height 38
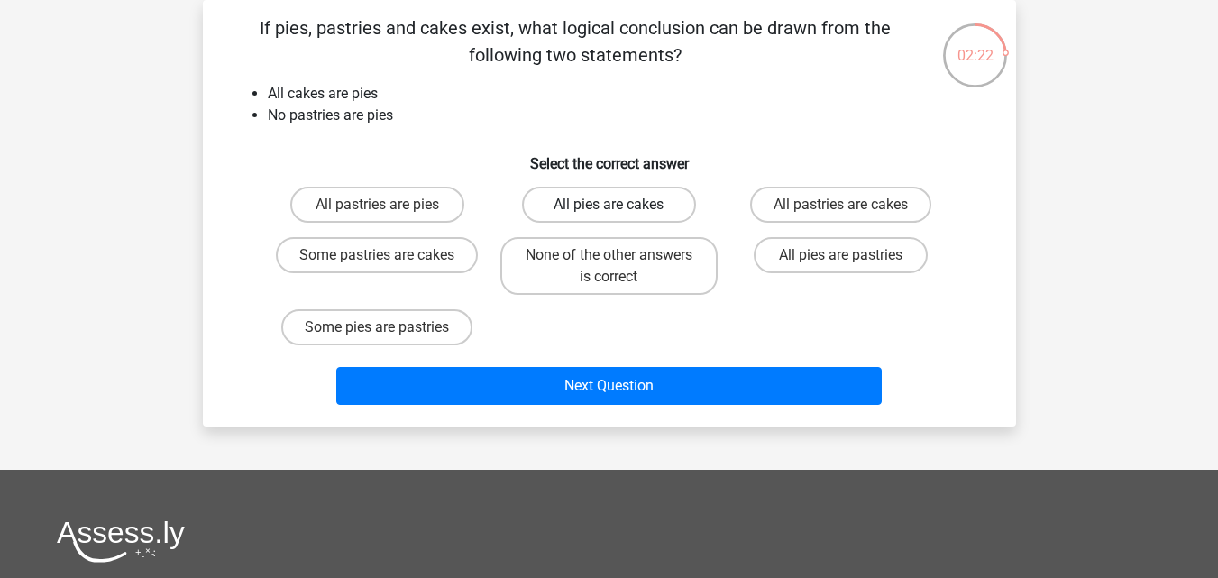
click at [545, 207] on label "All pies are cakes" at bounding box center [609, 205] width 174 height 36
click at [608, 207] on input "All pies are cakes" at bounding box center [614, 211] width 12 height 12
radio input "true"
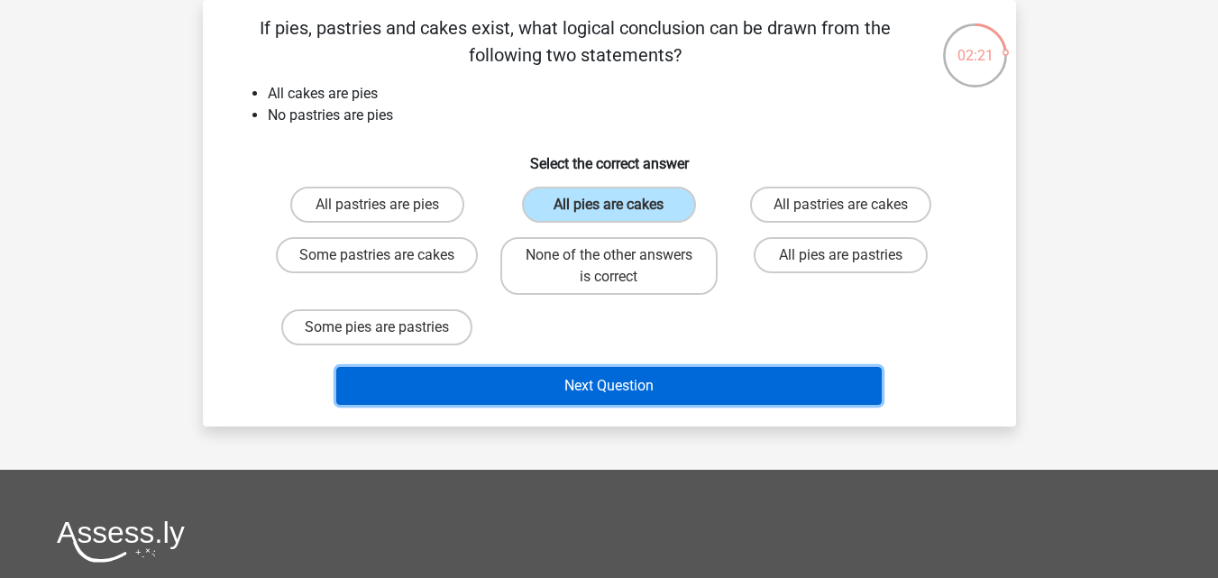
click at [547, 381] on button "Next Question" at bounding box center [608, 386] width 545 height 38
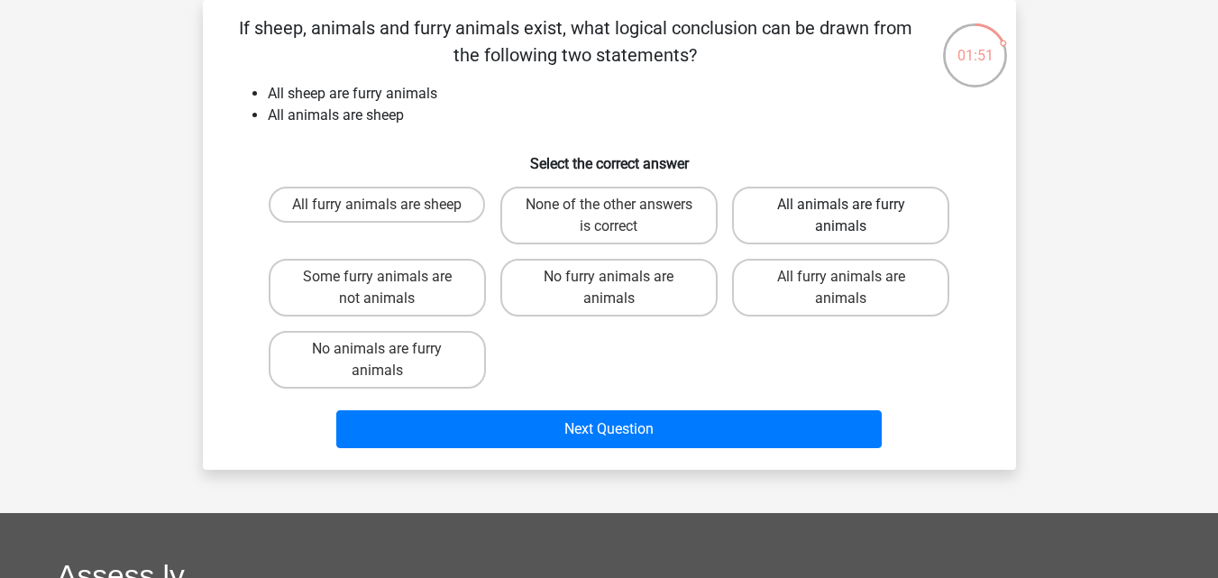
click at [800, 205] on label "All animals are furry animals" at bounding box center [840, 216] width 217 height 58
click at [841, 205] on input "All animals are furry animals" at bounding box center [847, 211] width 12 height 12
radio input "true"
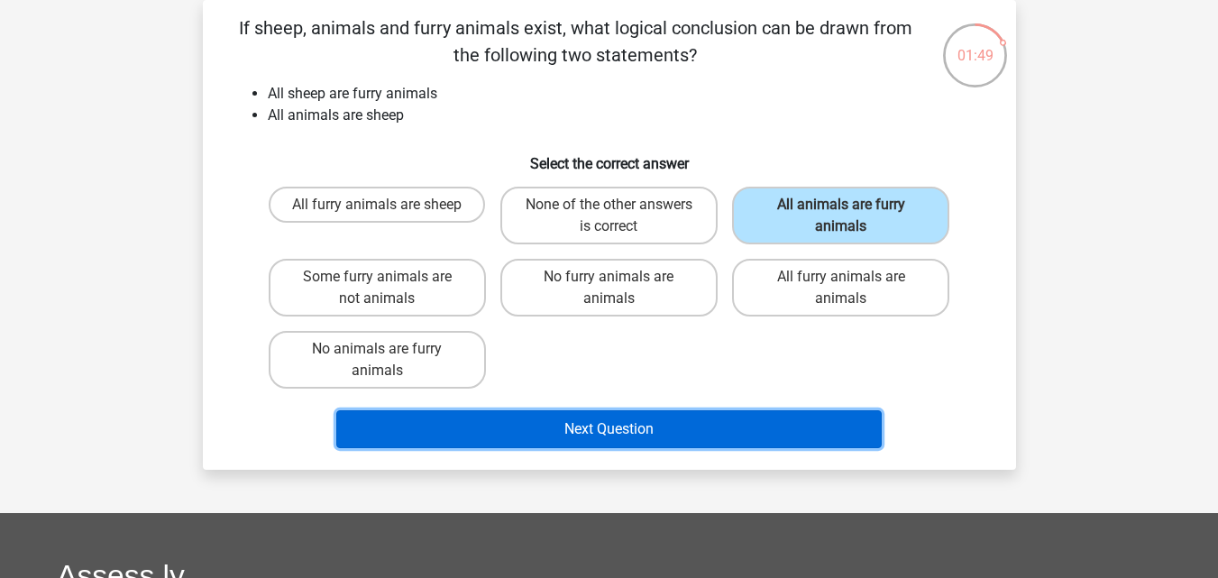
click at [645, 441] on button "Next Question" at bounding box center [608, 429] width 545 height 38
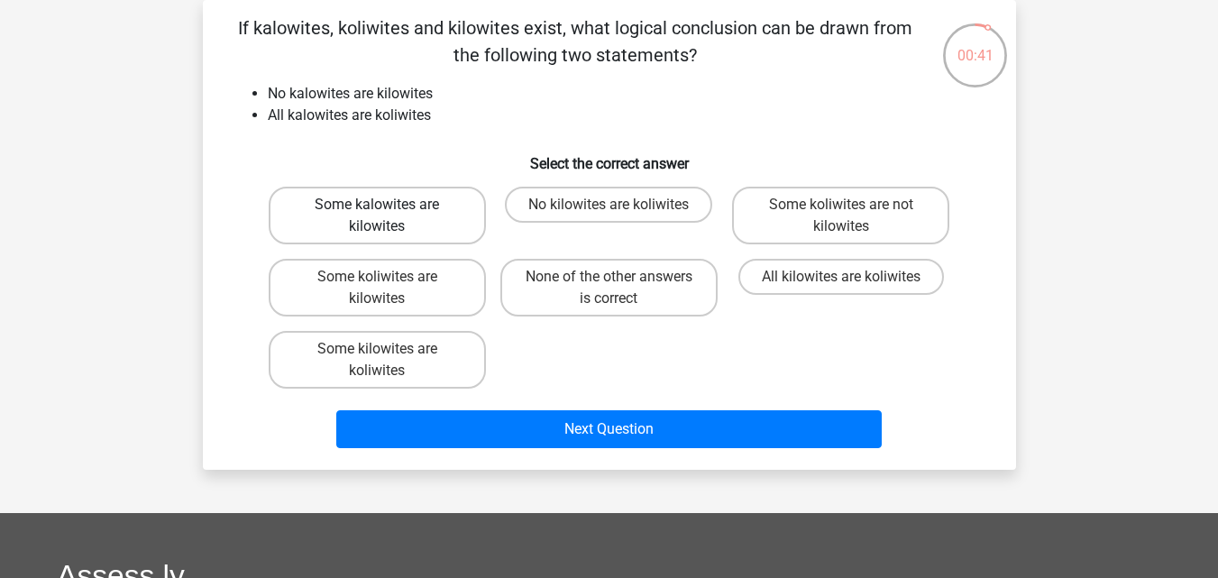
click at [371, 191] on label "Some kalowites are kilowites" at bounding box center [377, 216] width 217 height 58
click at [377, 205] on input "Some kalowites are kilowites" at bounding box center [383, 211] width 12 height 12
radio input "true"
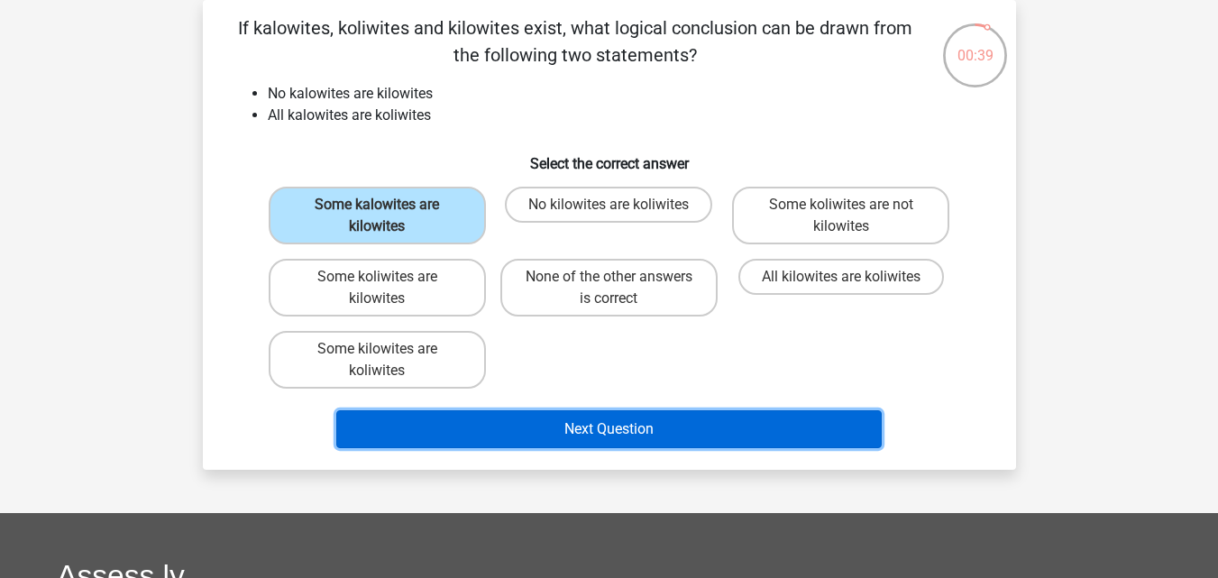
click at [443, 437] on button "Next Question" at bounding box center [608, 429] width 545 height 38
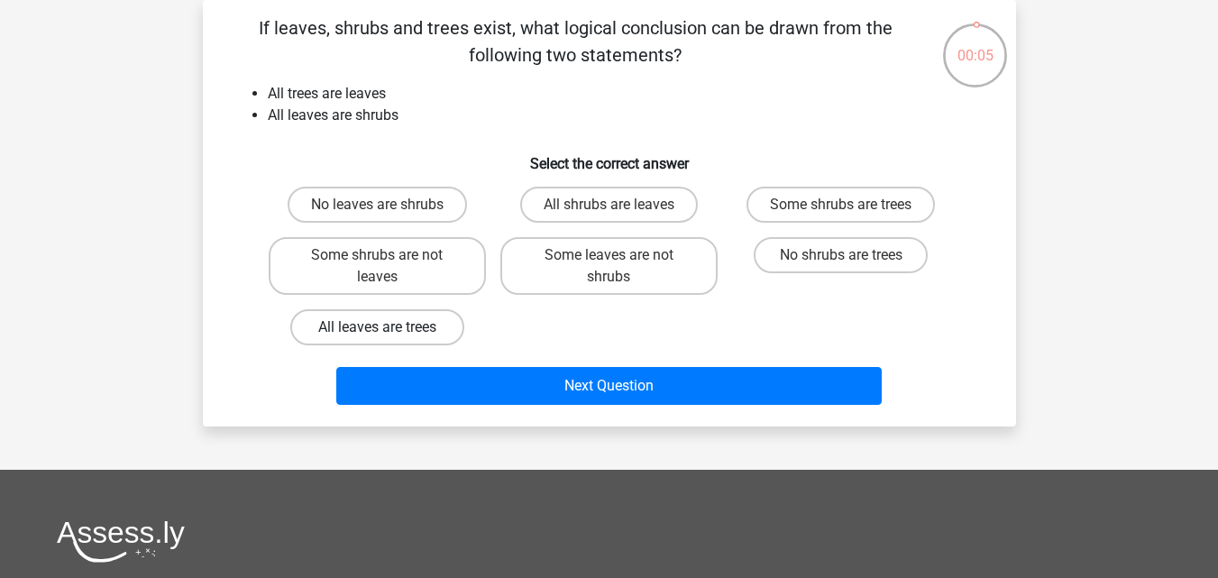
click at [422, 315] on label "All leaves are trees" at bounding box center [377, 327] width 174 height 36
click at [388, 327] on input "All leaves are trees" at bounding box center [383, 333] width 12 height 12
radio input "true"
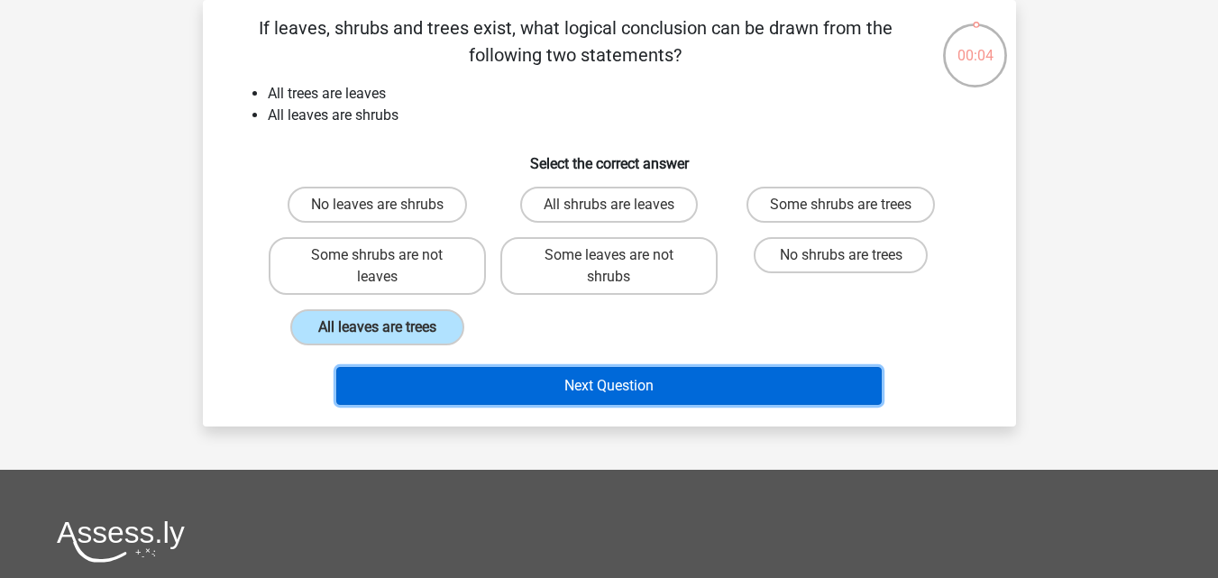
click at [517, 393] on button "Next Question" at bounding box center [608, 386] width 545 height 38
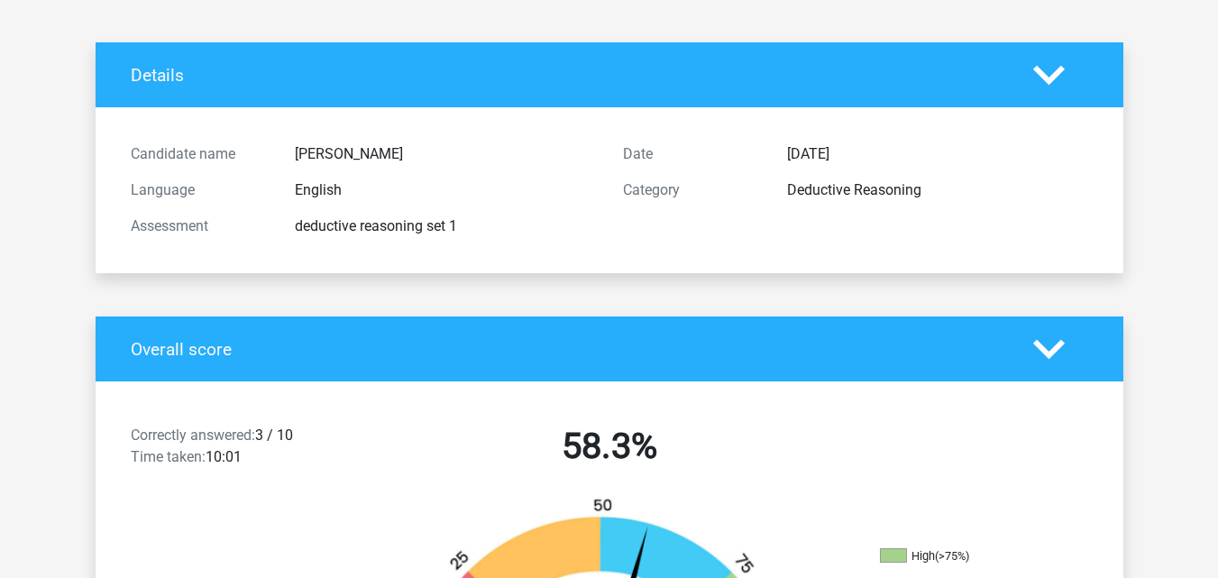
scroll to position [60, 0]
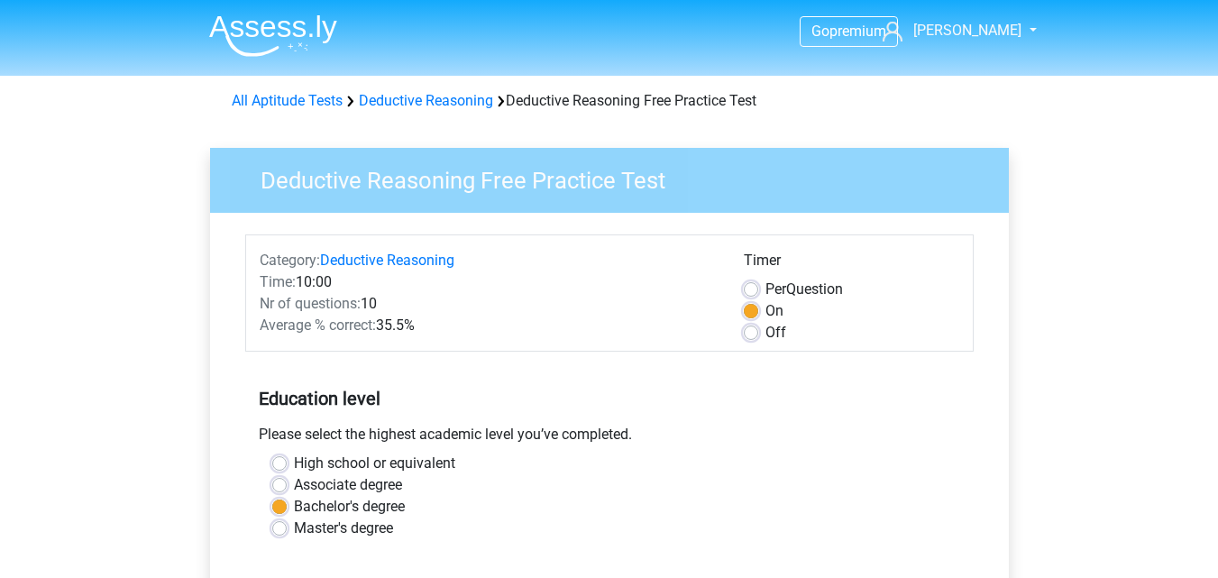
scroll to position [385, 0]
